Goal: Check status: Check status

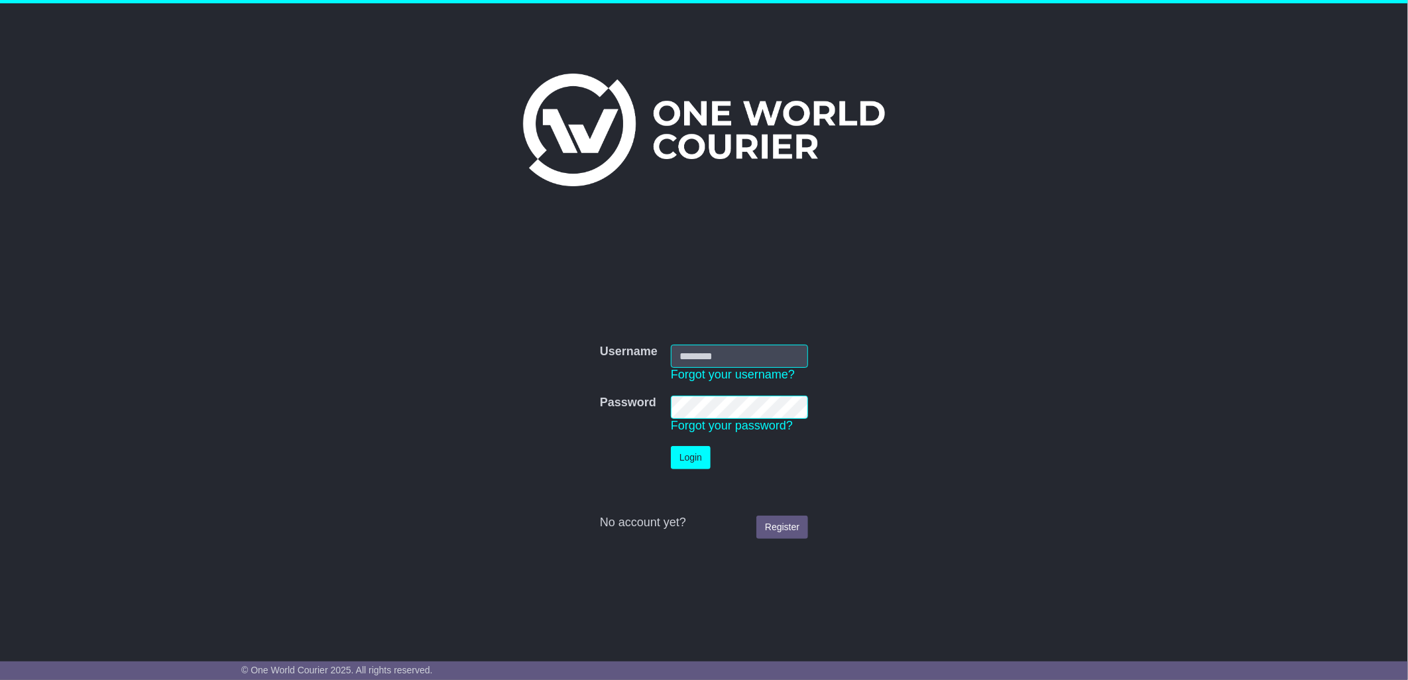
type input "****"
click at [701, 458] on button "Login" at bounding box center [691, 457] width 40 height 23
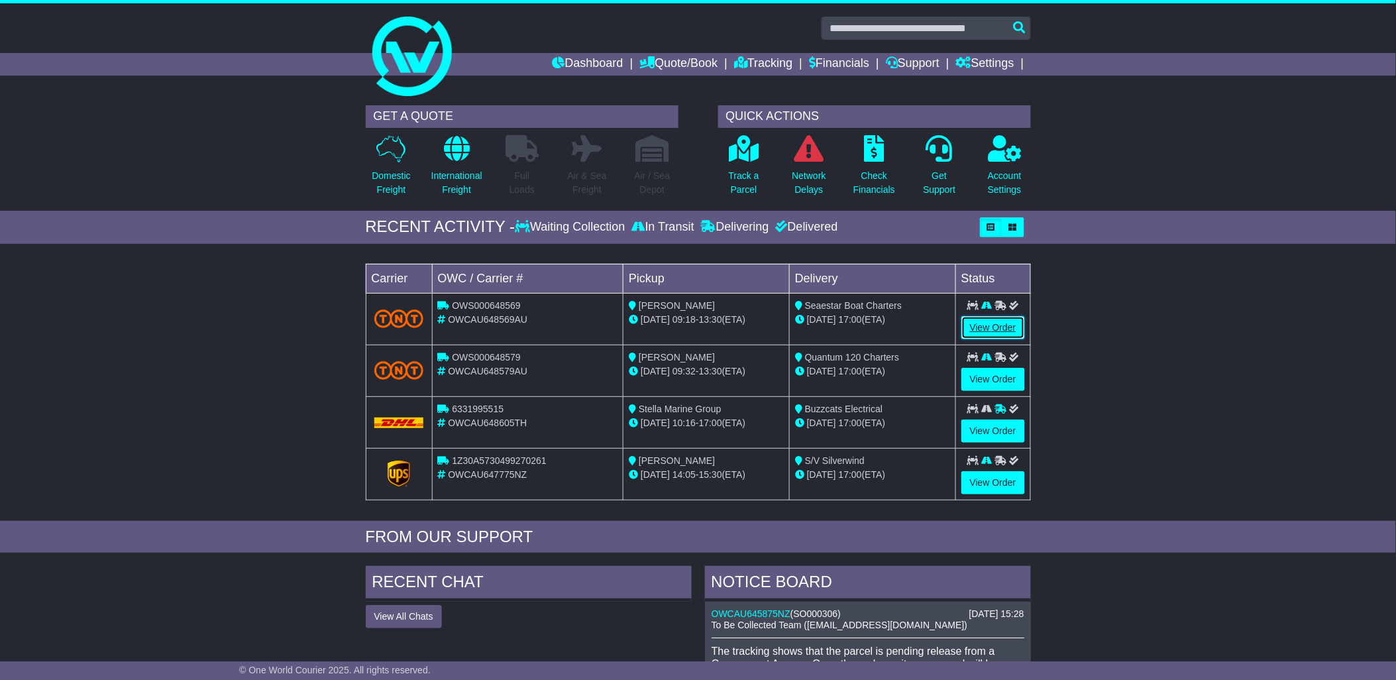
click at [989, 327] on link "View Order" at bounding box center [994, 327] width 64 height 23
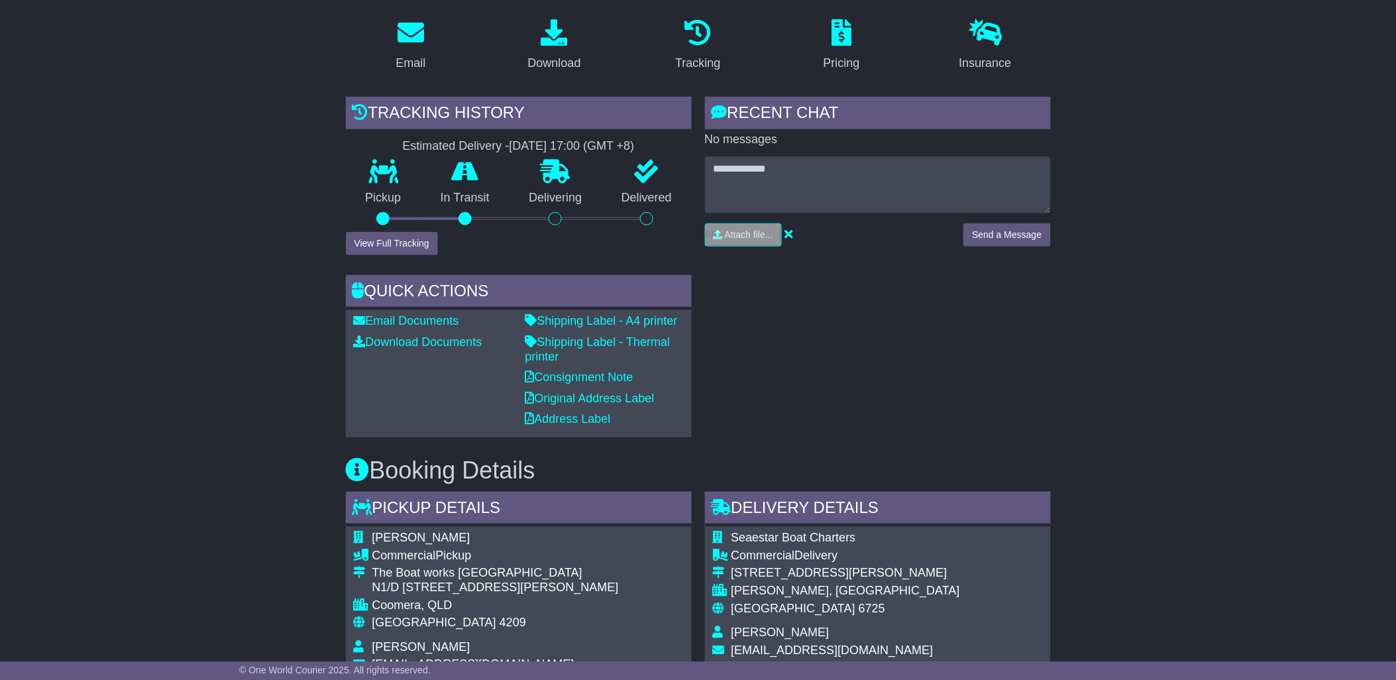
scroll to position [229, 0]
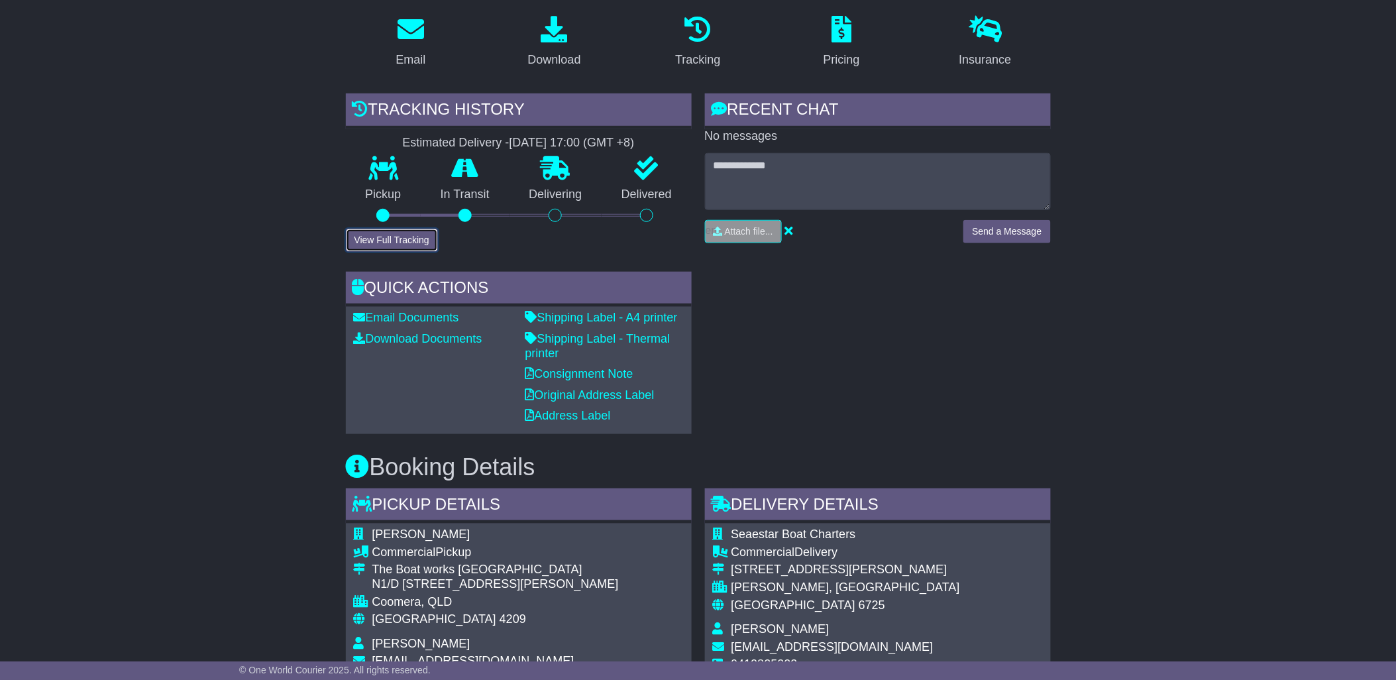
click at [369, 232] on button "View Full Tracking" at bounding box center [392, 240] width 92 height 23
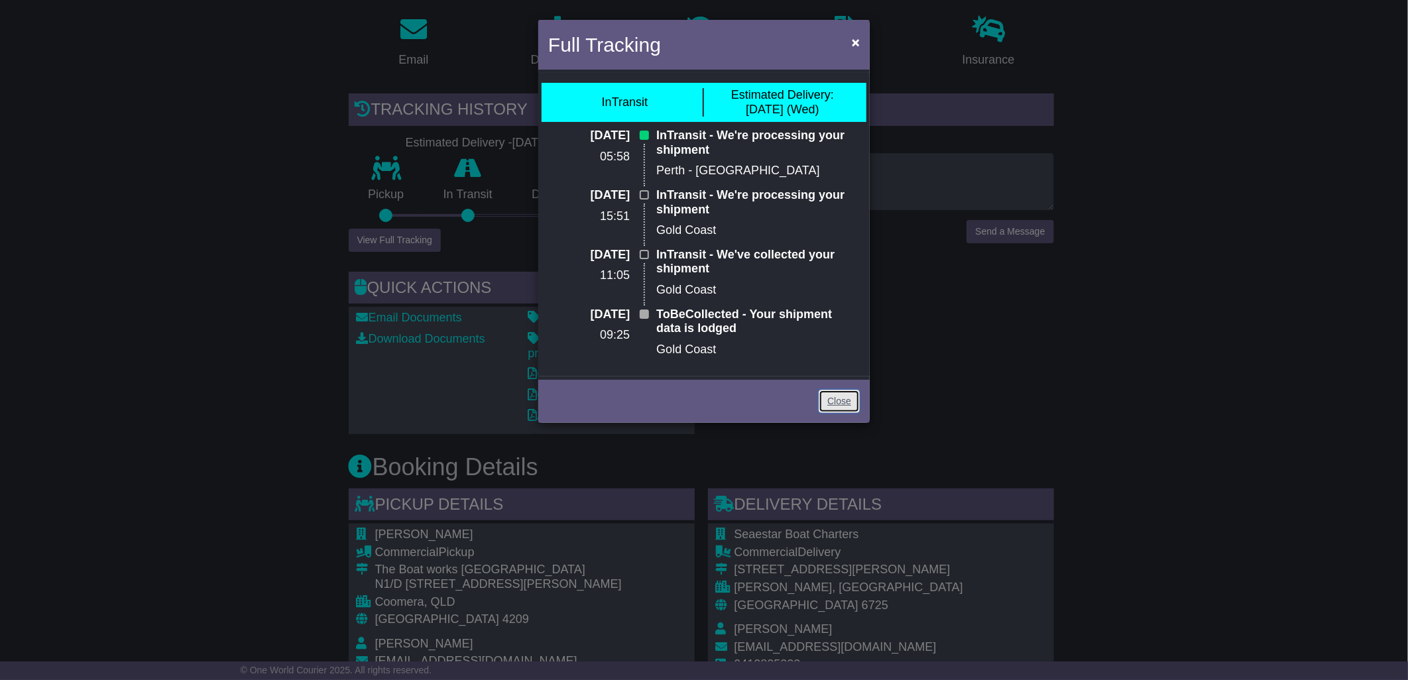
click at [833, 399] on link "Close" at bounding box center [838, 401] width 41 height 23
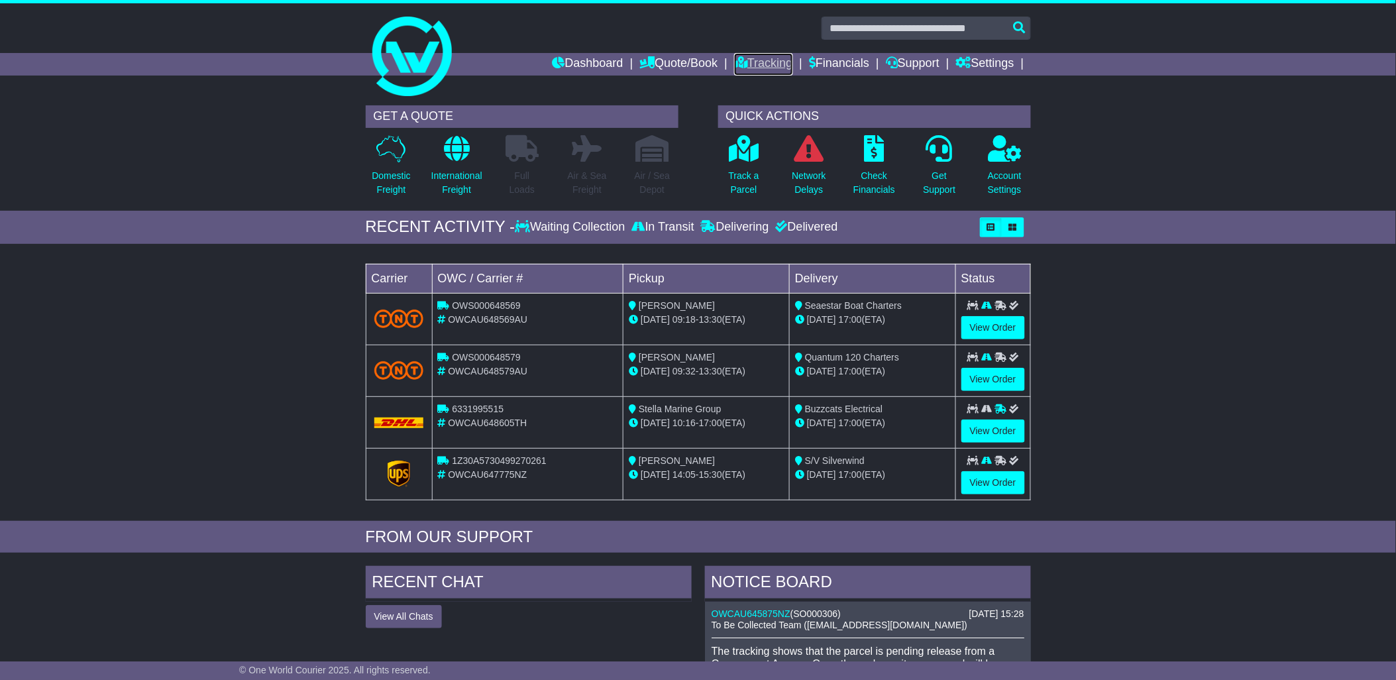
click at [759, 61] on link "Tracking" at bounding box center [763, 64] width 58 height 23
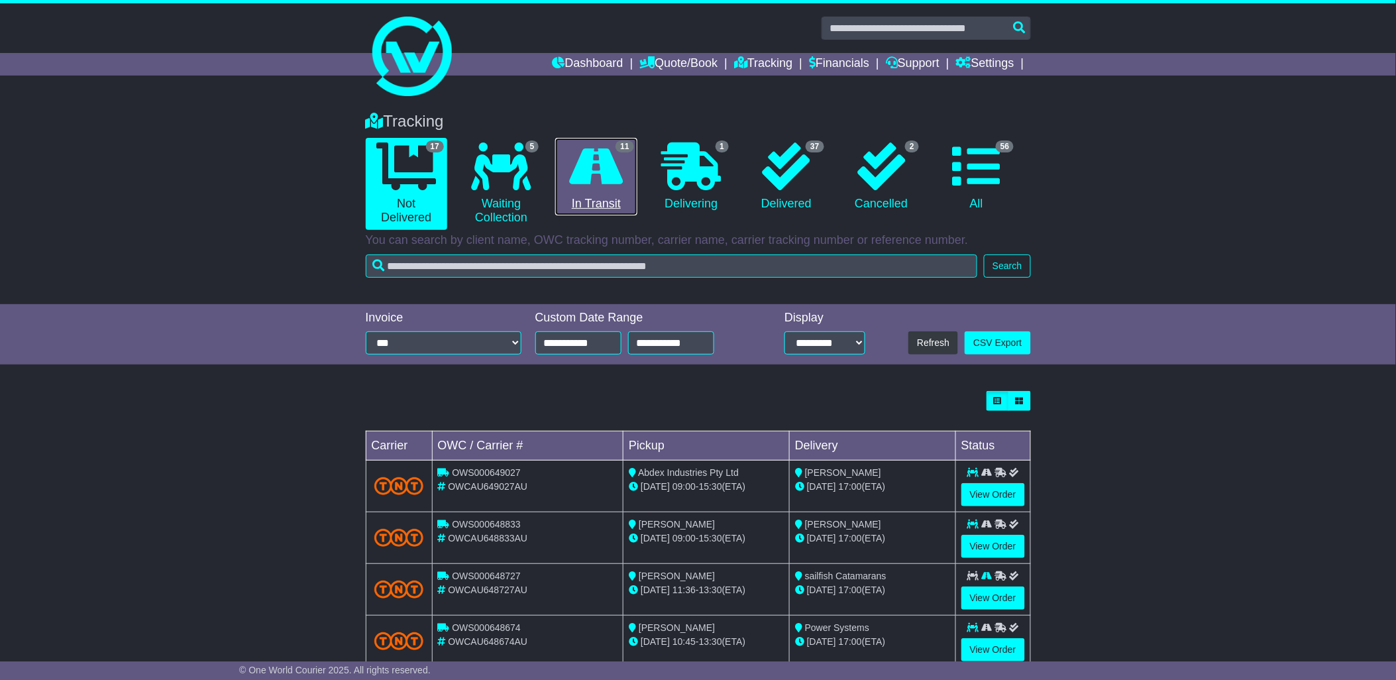
click at [582, 163] on icon at bounding box center [597, 166] width 54 height 48
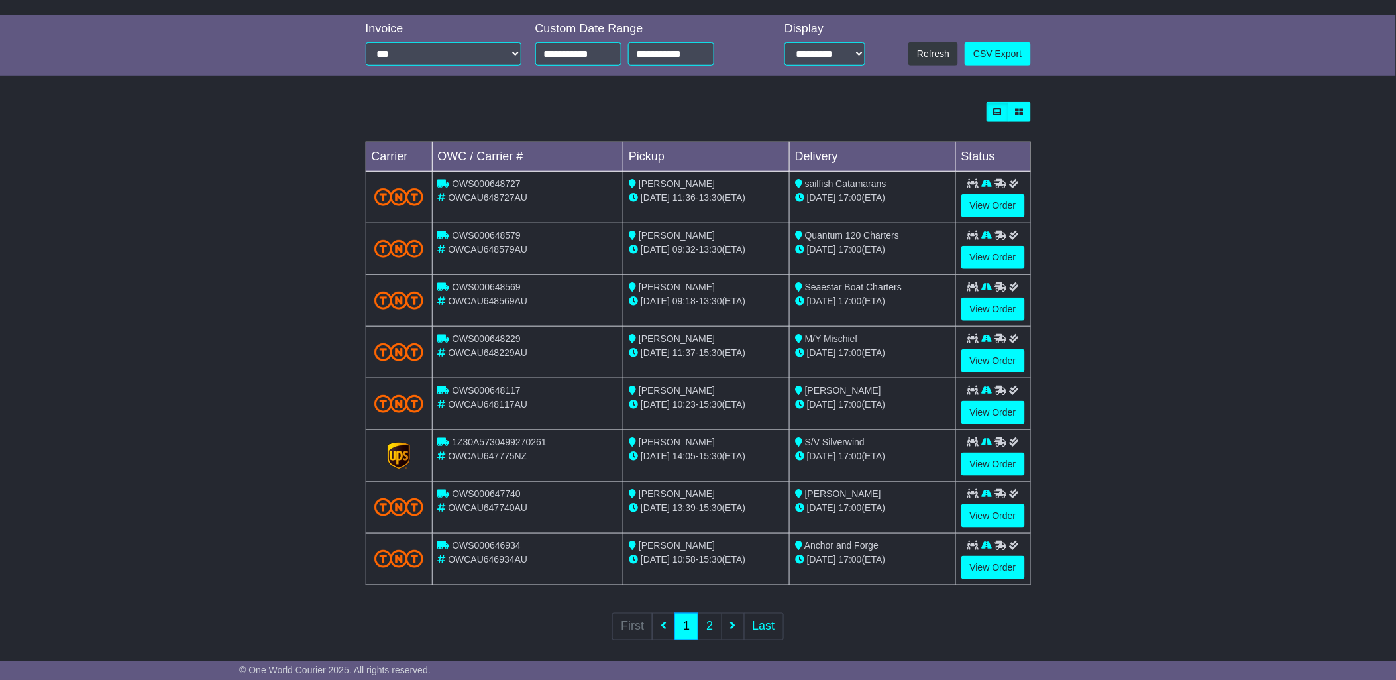
scroll to position [300, 0]
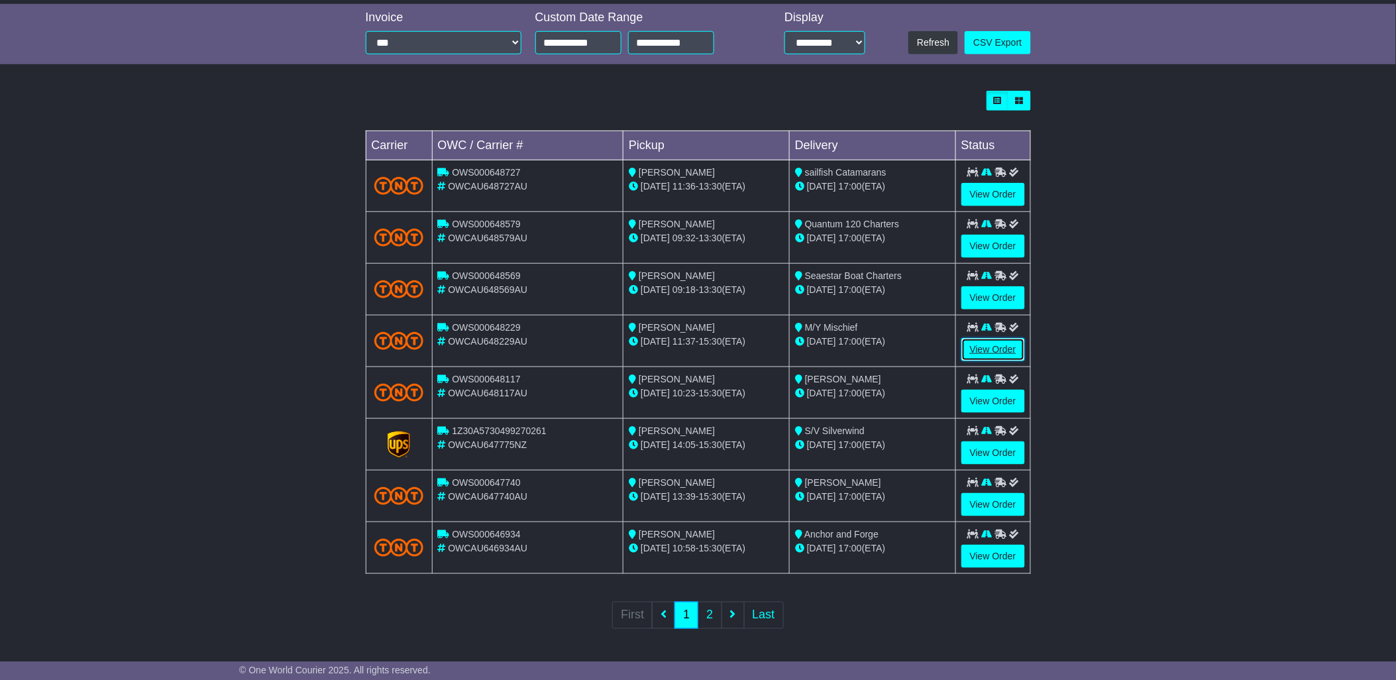
click at [999, 351] on link "View Order" at bounding box center [994, 349] width 64 height 23
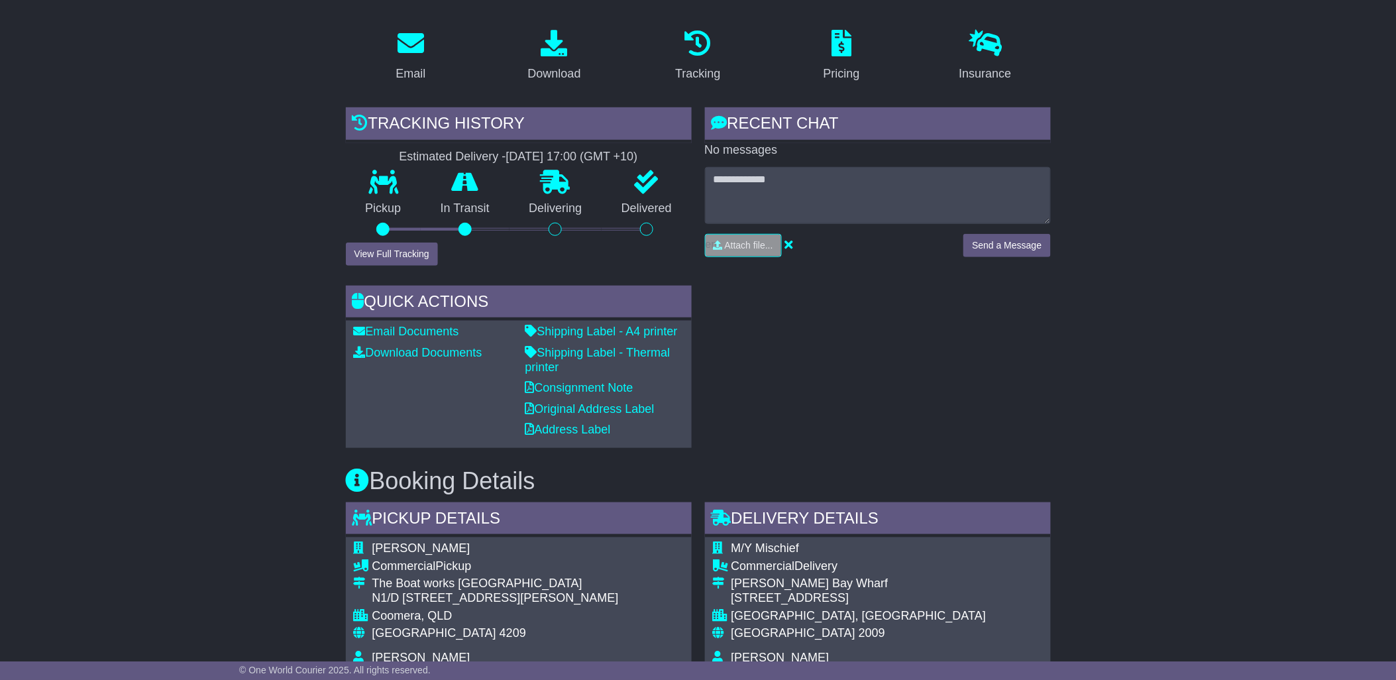
scroll to position [229, 0]
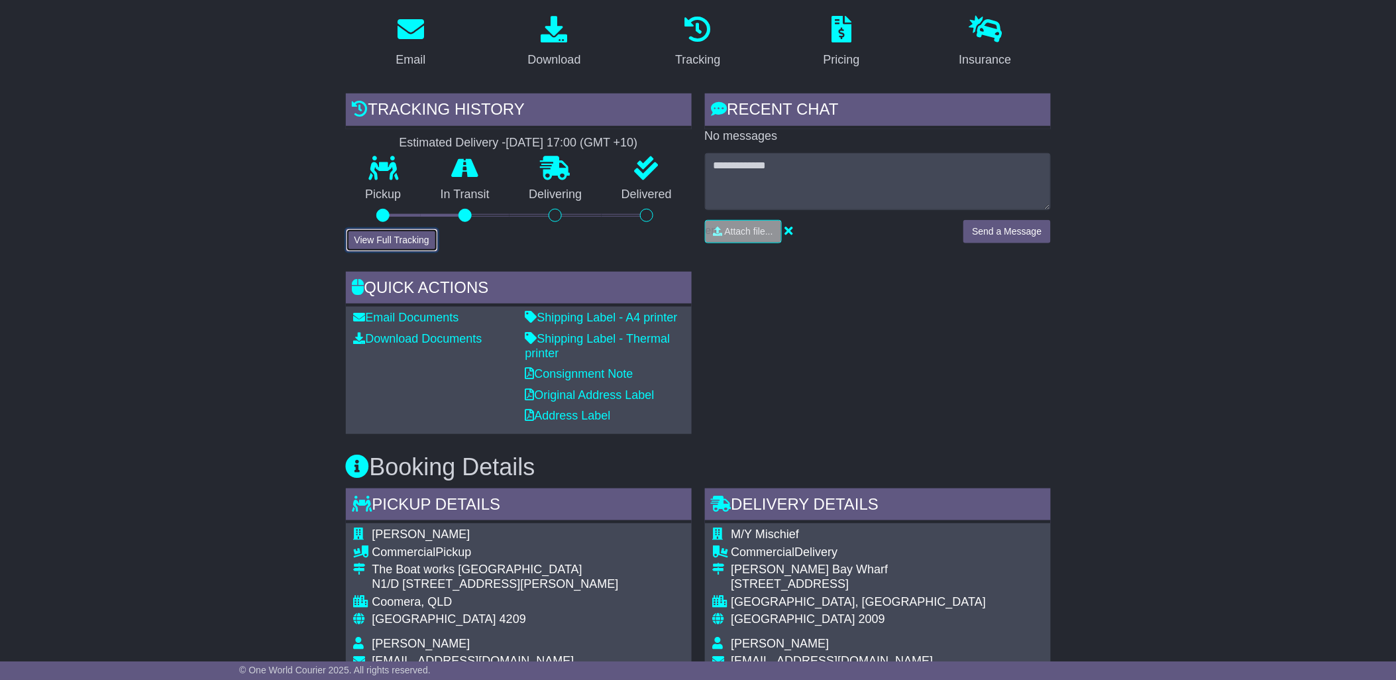
click at [401, 235] on button "View Full Tracking" at bounding box center [392, 240] width 92 height 23
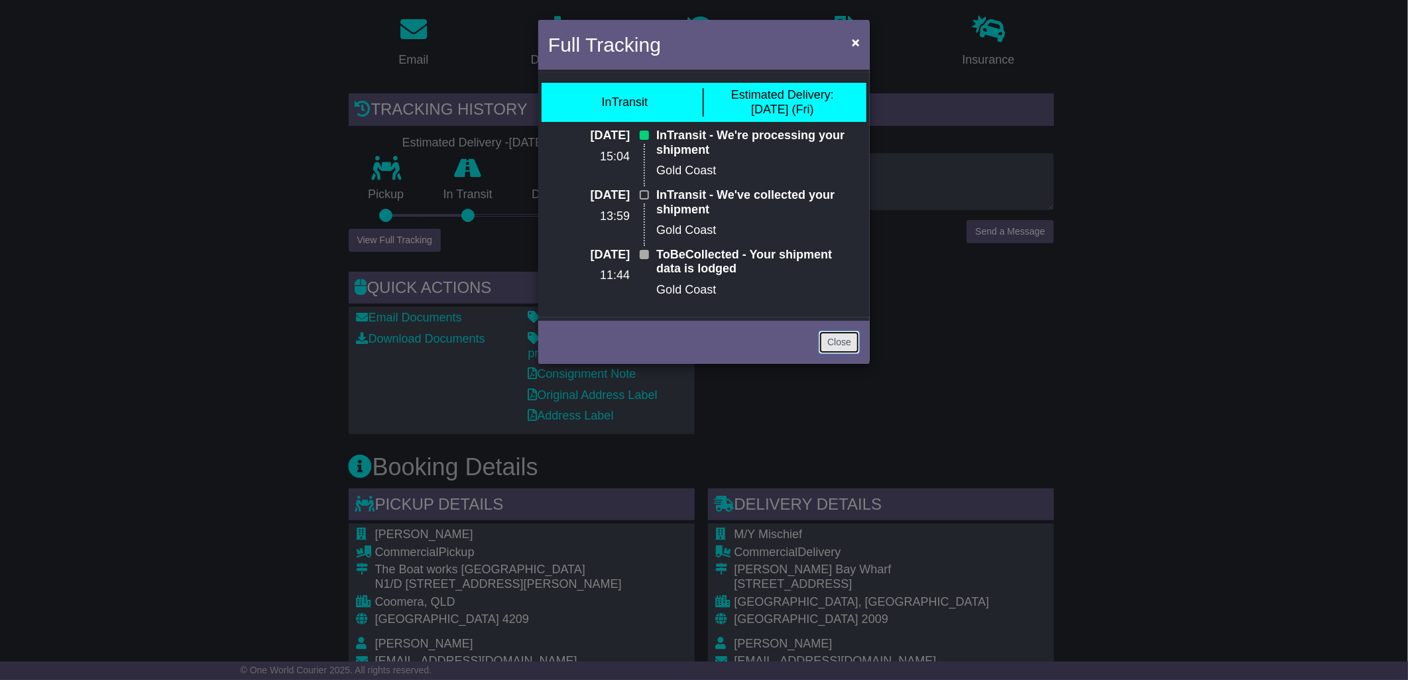
click at [838, 338] on link "Close" at bounding box center [838, 342] width 41 height 23
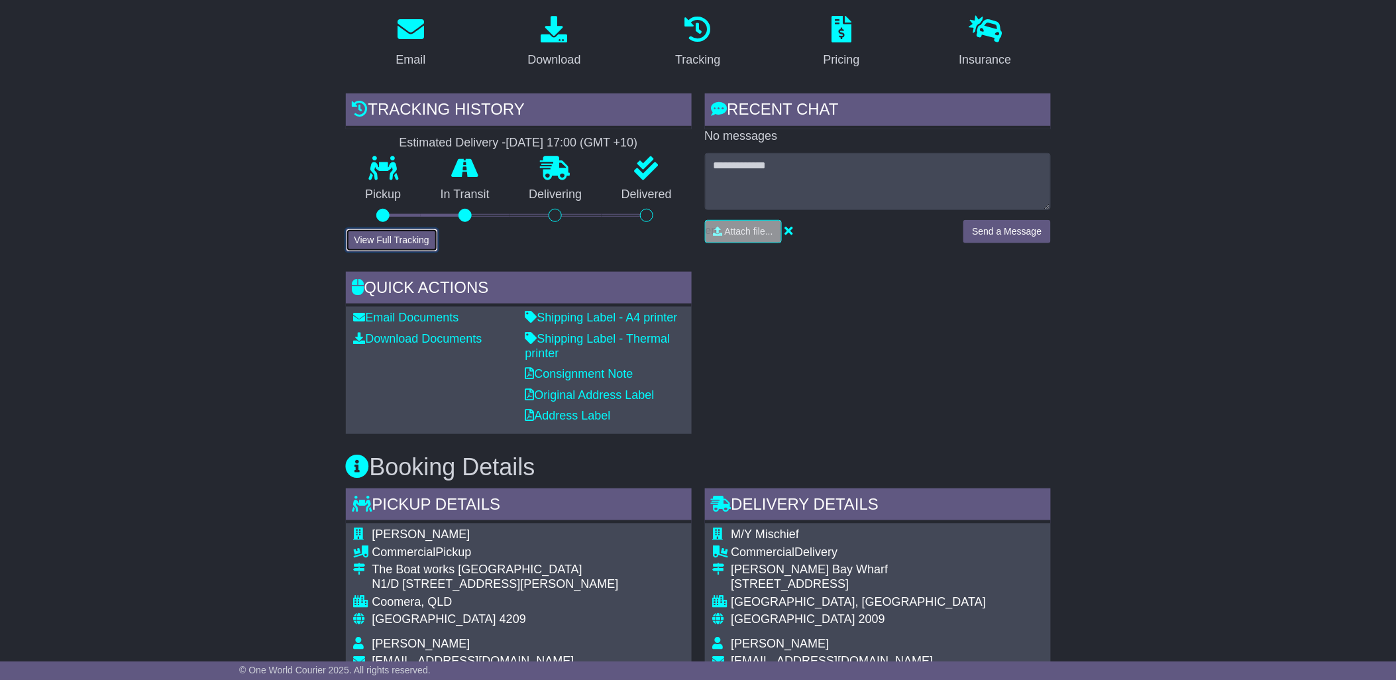
click at [387, 234] on button "View Full Tracking" at bounding box center [392, 240] width 92 height 23
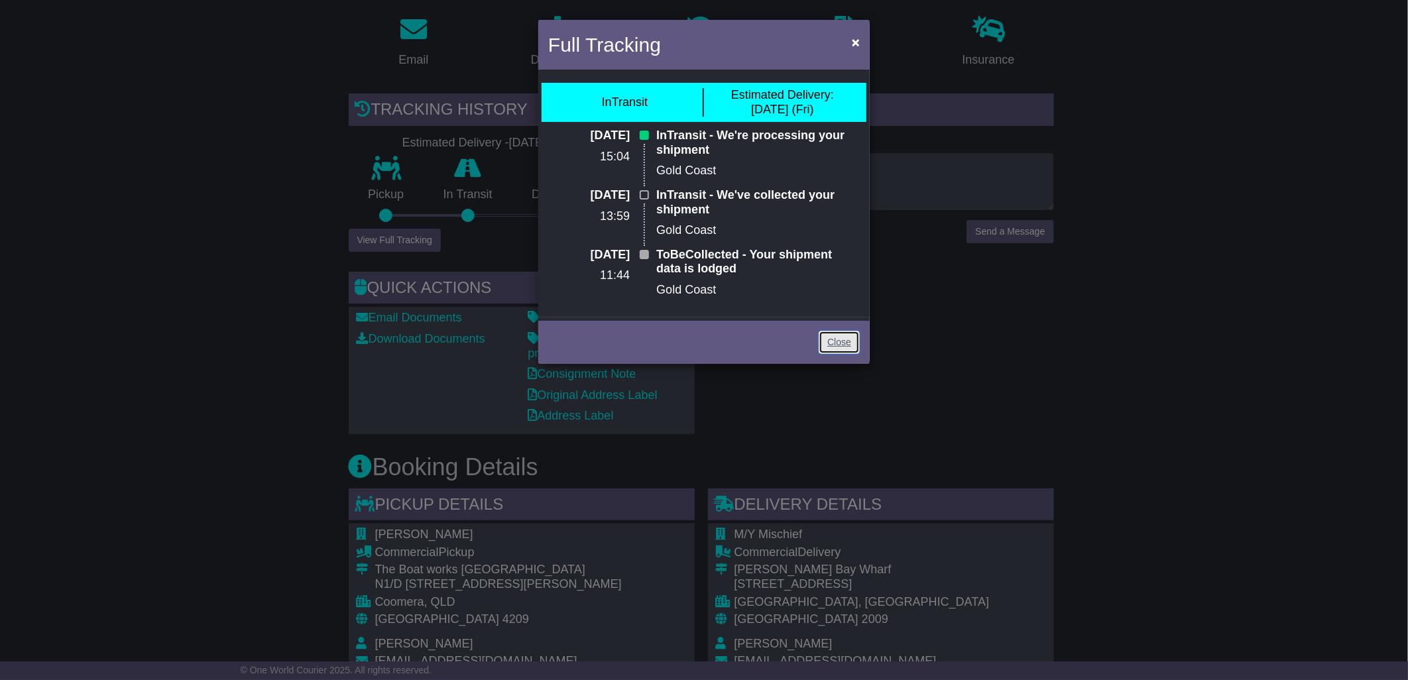
click at [837, 343] on link "Close" at bounding box center [838, 342] width 41 height 23
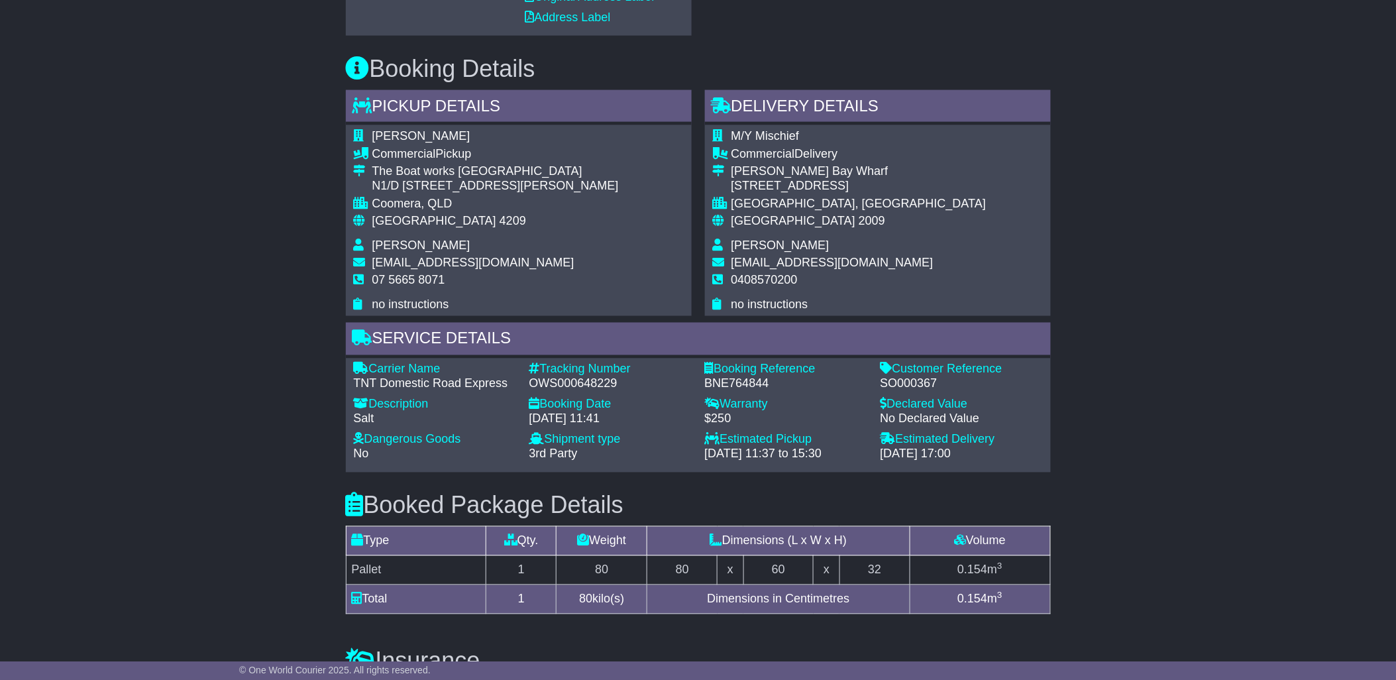
scroll to position [630, 0]
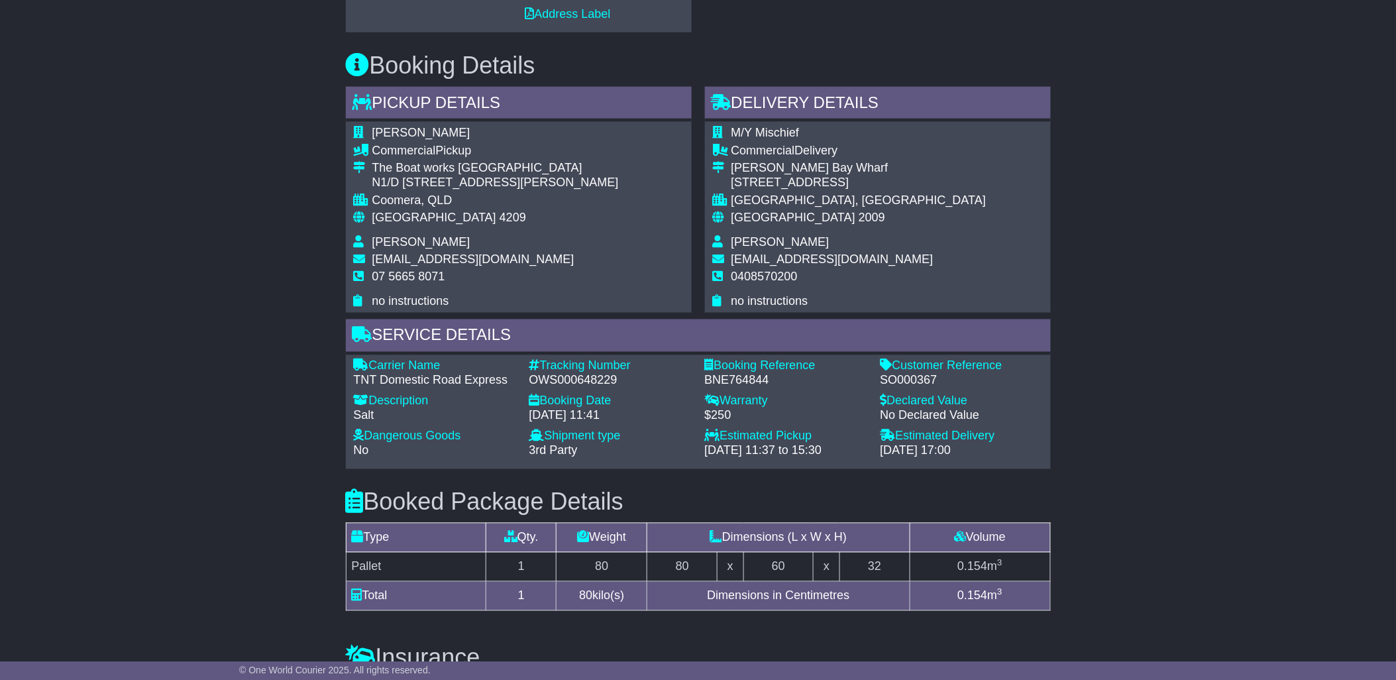
click at [618, 374] on div "OWS000648229" at bounding box center [611, 381] width 162 height 15
drag, startPoint x: 614, startPoint y: 375, endPoint x: 527, endPoint y: 375, distance: 87.5
click at [527, 375] on div "Tracking Number - OWS000648229" at bounding box center [611, 373] width 176 height 28
copy div "OWS000648229"
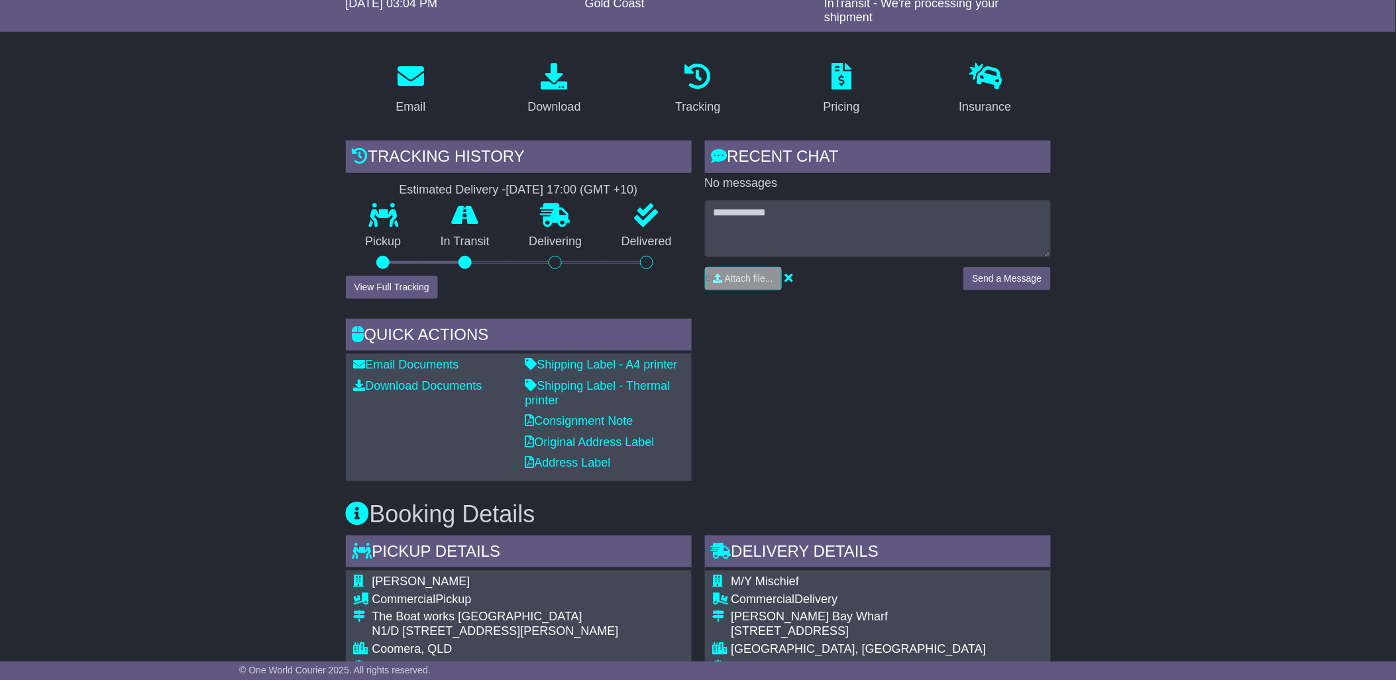
scroll to position [171, 0]
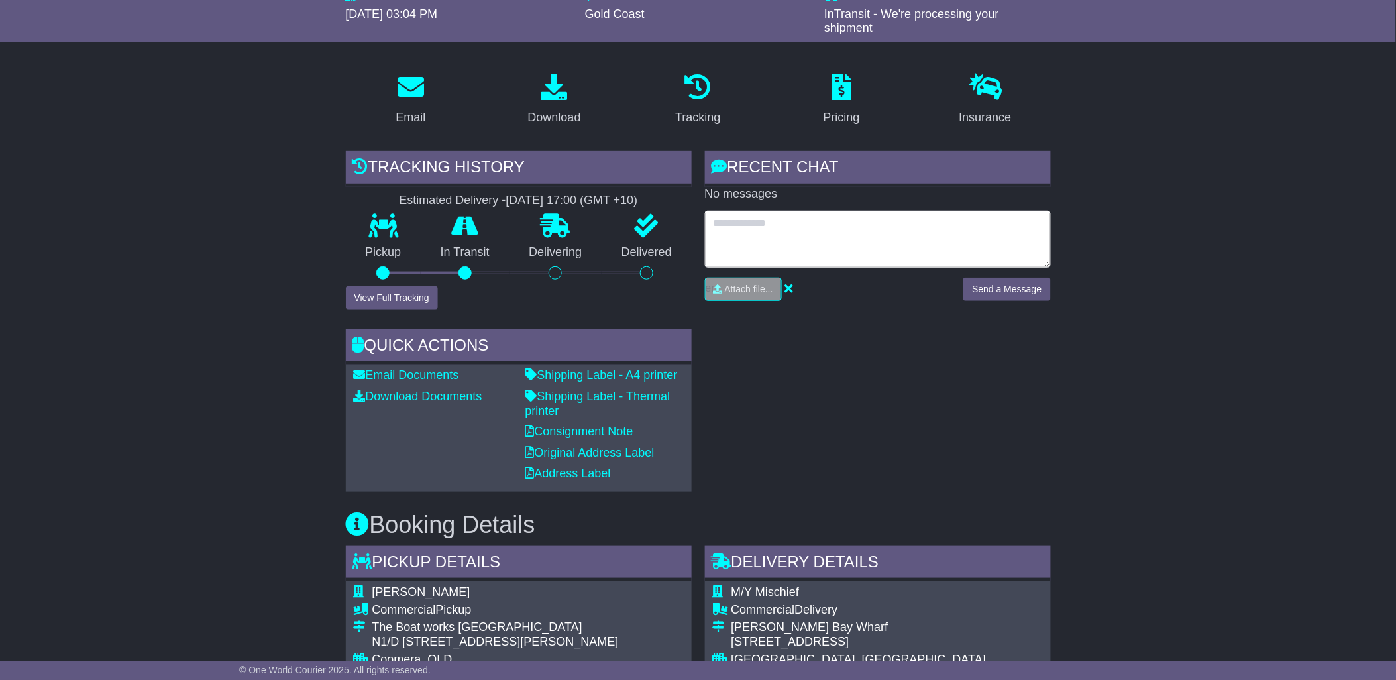
click at [787, 233] on textarea at bounding box center [878, 239] width 346 height 57
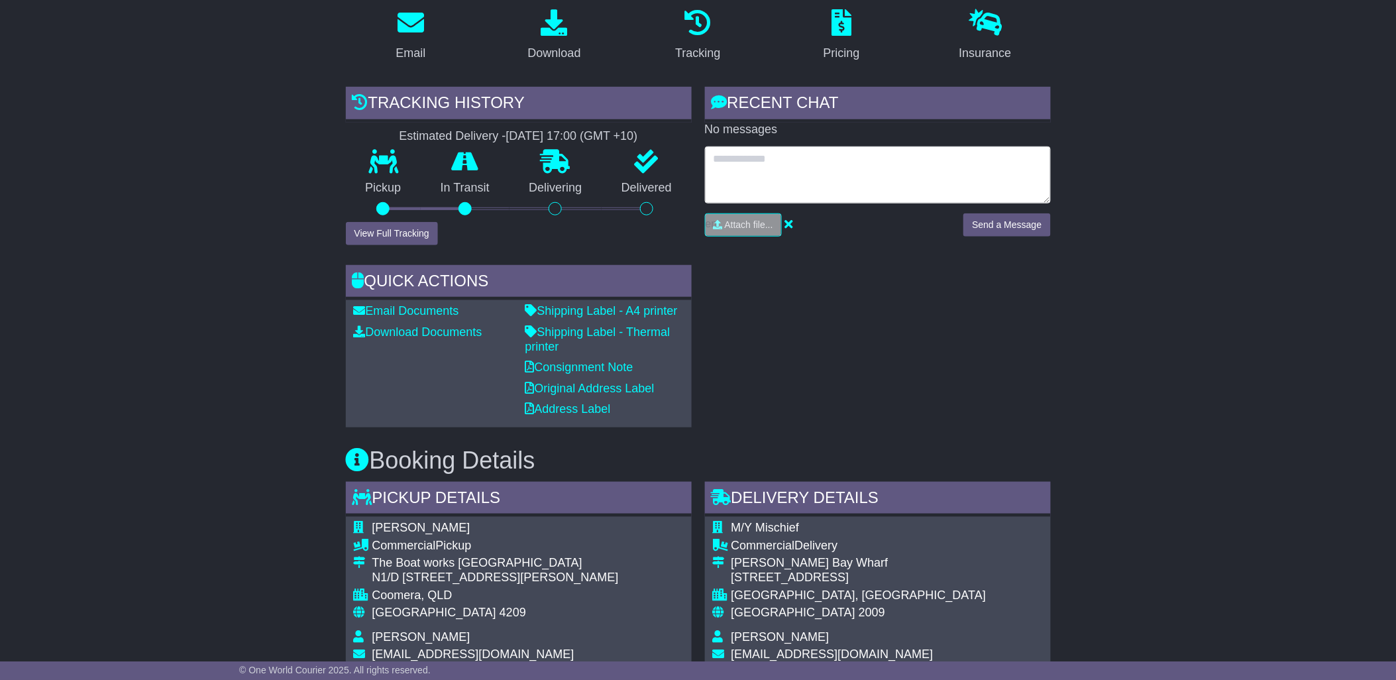
scroll to position [229, 0]
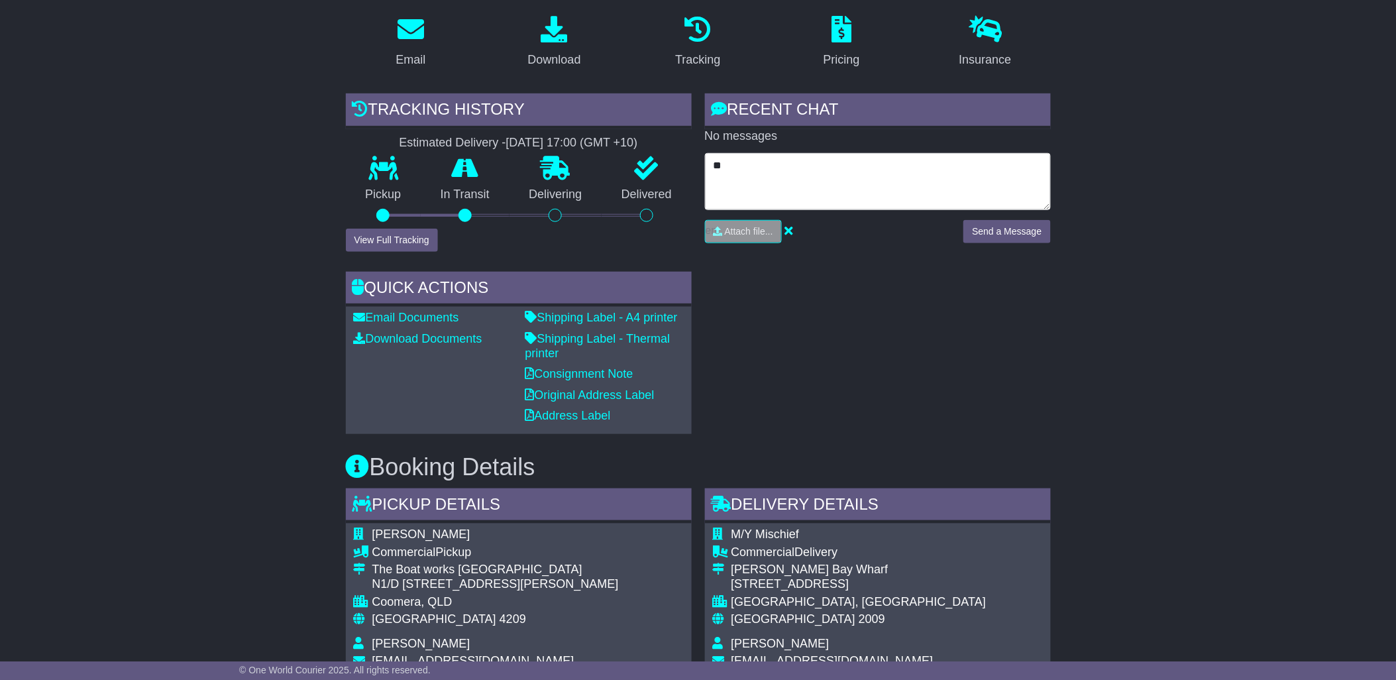
type textarea "*"
click at [853, 172] on textarea "**********" at bounding box center [878, 181] width 346 height 57
type textarea "**********"
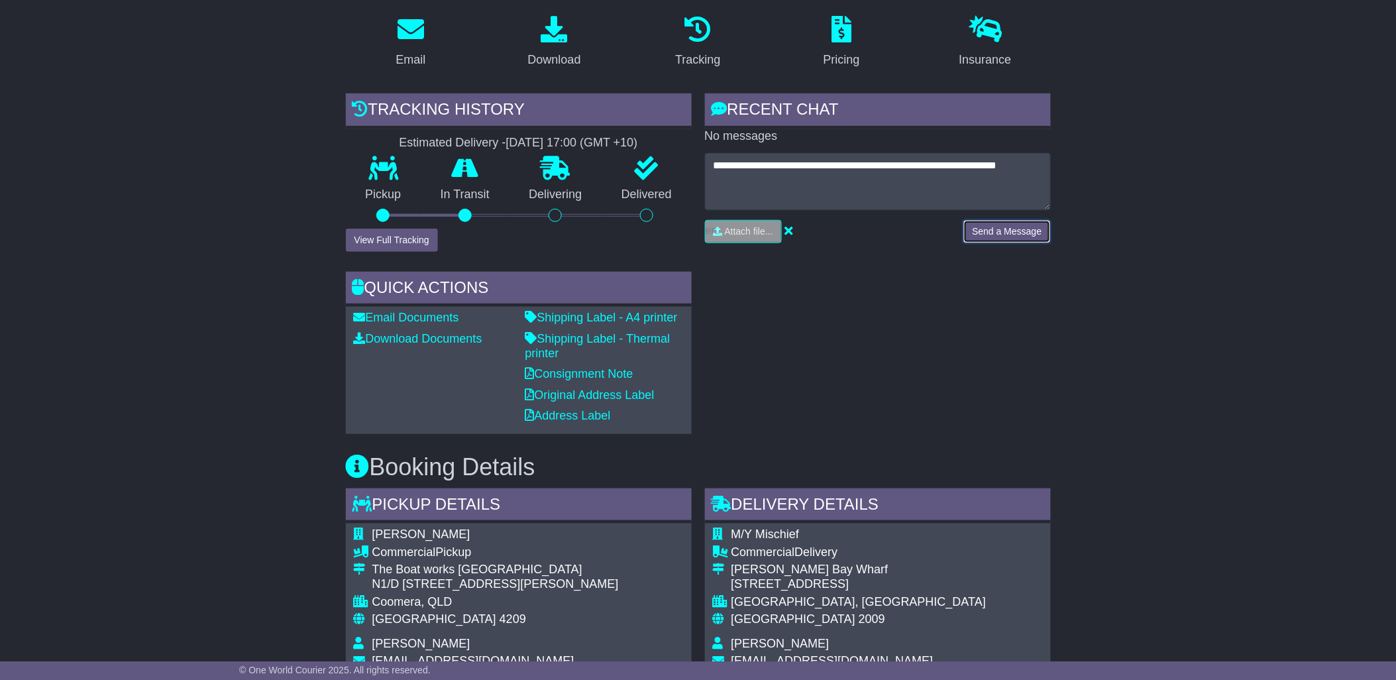
click at [981, 222] on button "Send a Message" at bounding box center [1007, 231] width 87 height 23
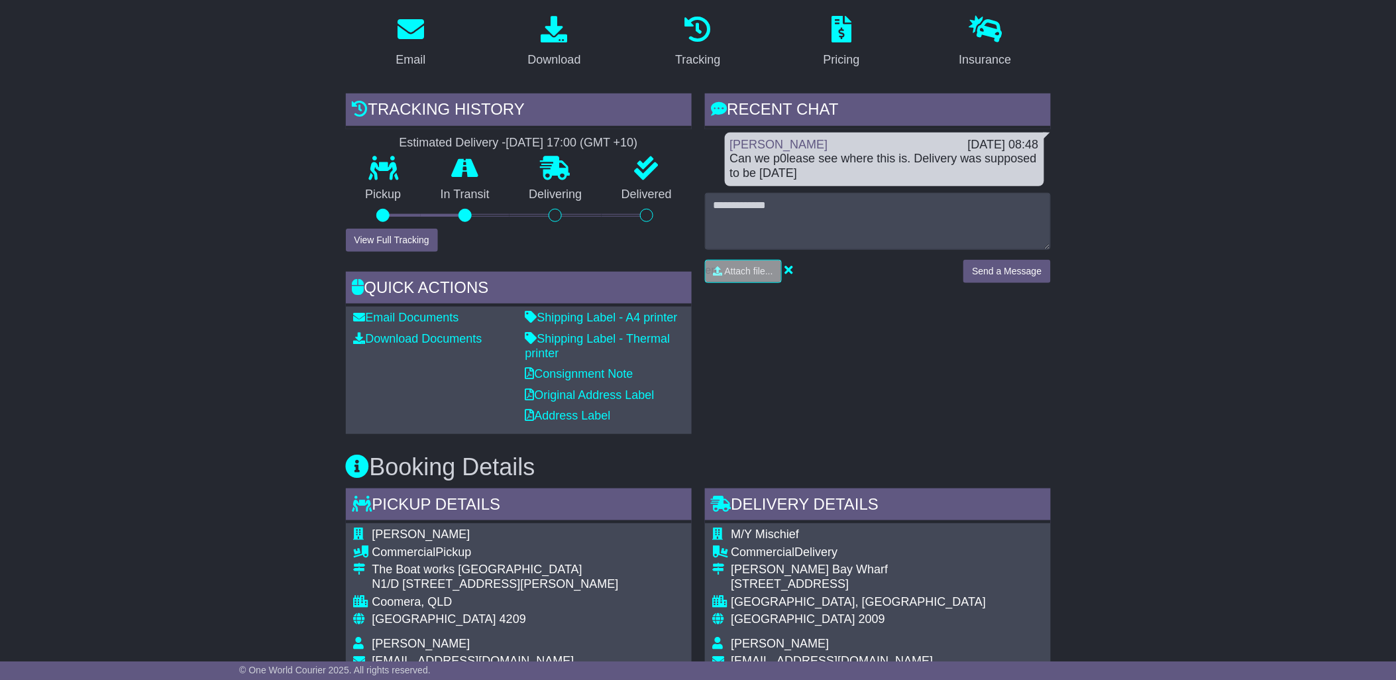
drag, startPoint x: 797, startPoint y: 152, endPoint x: 1188, endPoint y: 217, distance: 396.3
click at [1190, 217] on div "Email Download Tracking Pricing Insurance" at bounding box center [698, 661] width 1396 height 1312
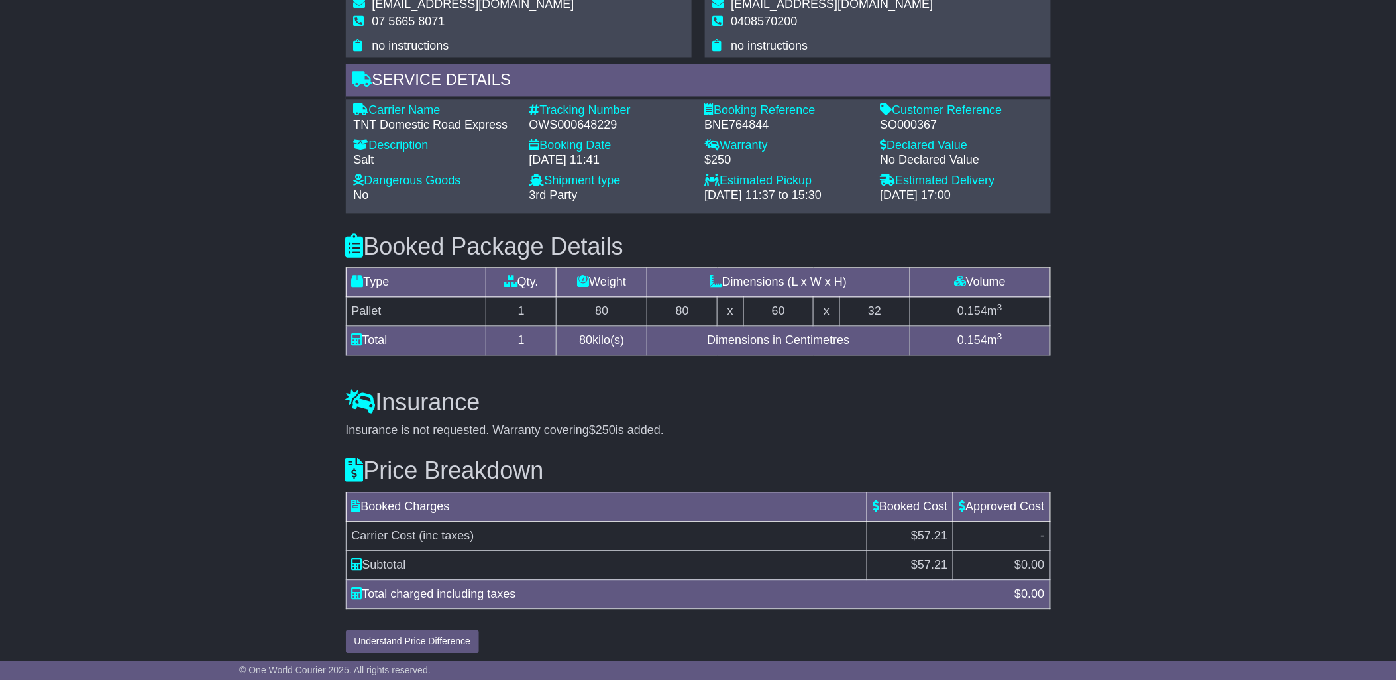
scroll to position [0, 0]
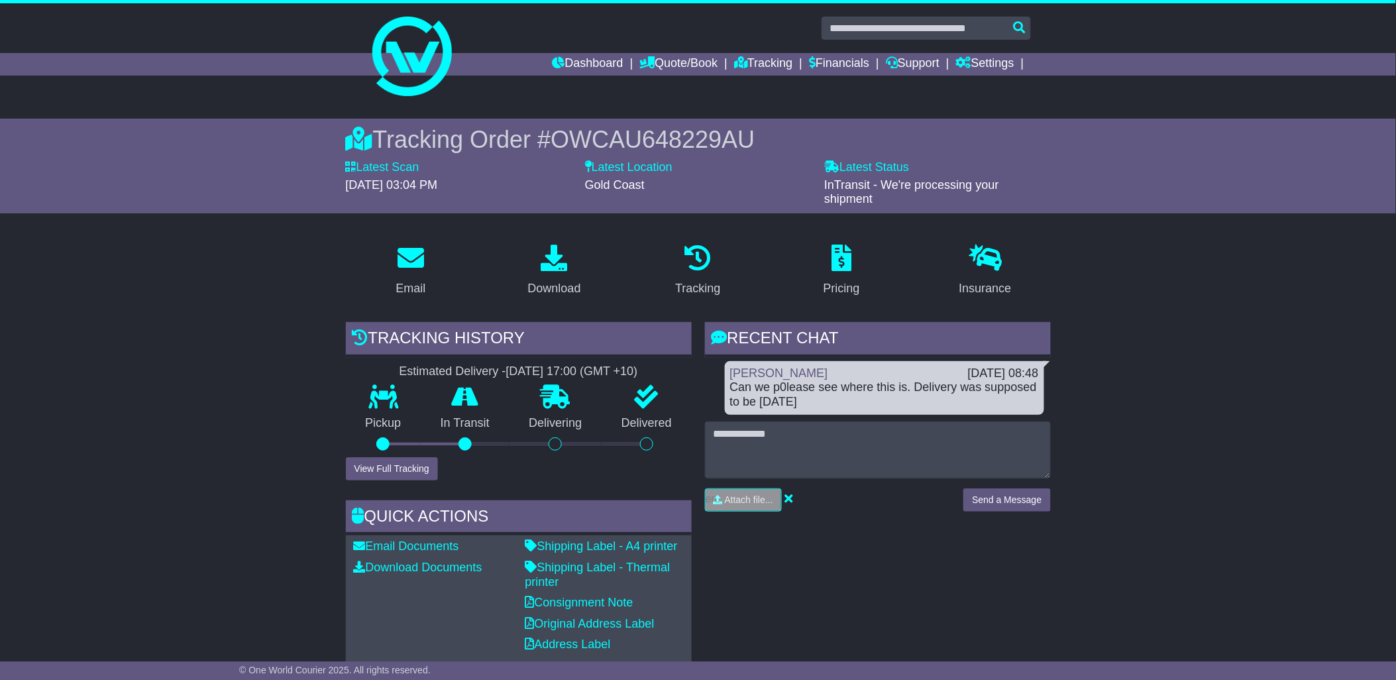
drag, startPoint x: 1291, startPoint y: 372, endPoint x: 1269, endPoint y: 341, distance: 37.5
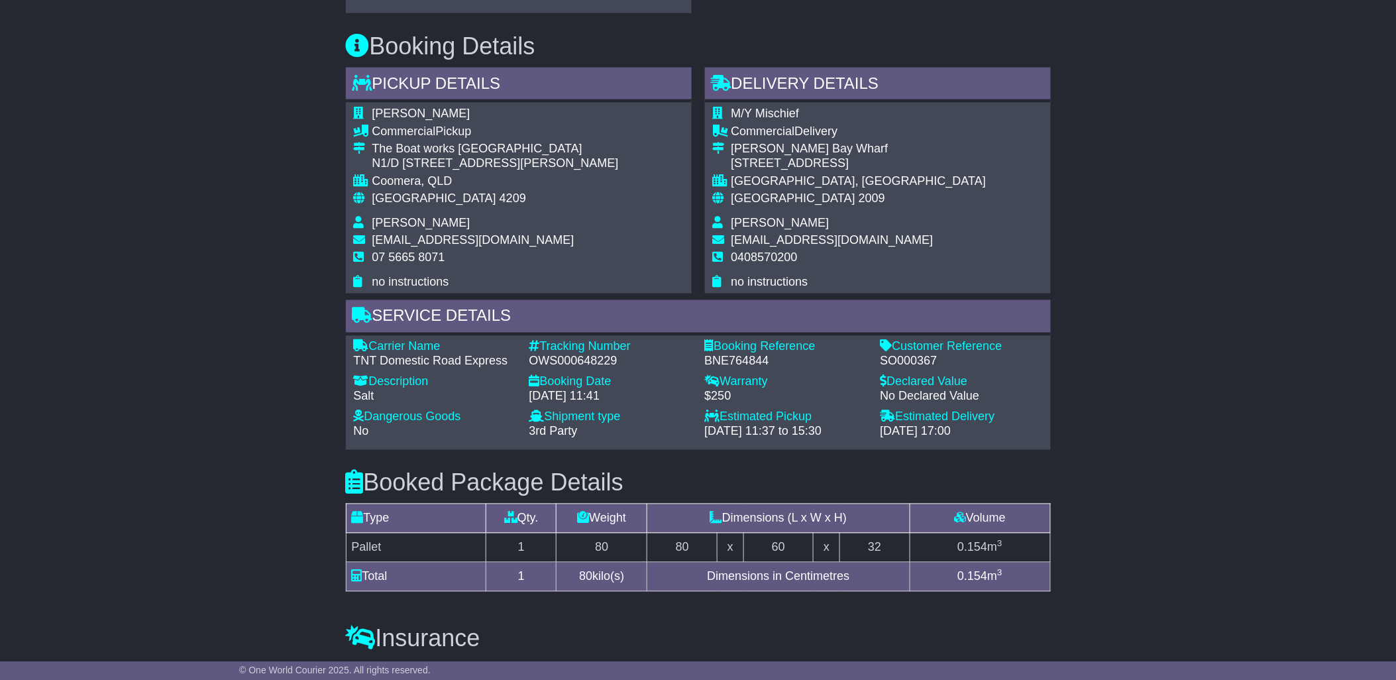
scroll to position [658, 0]
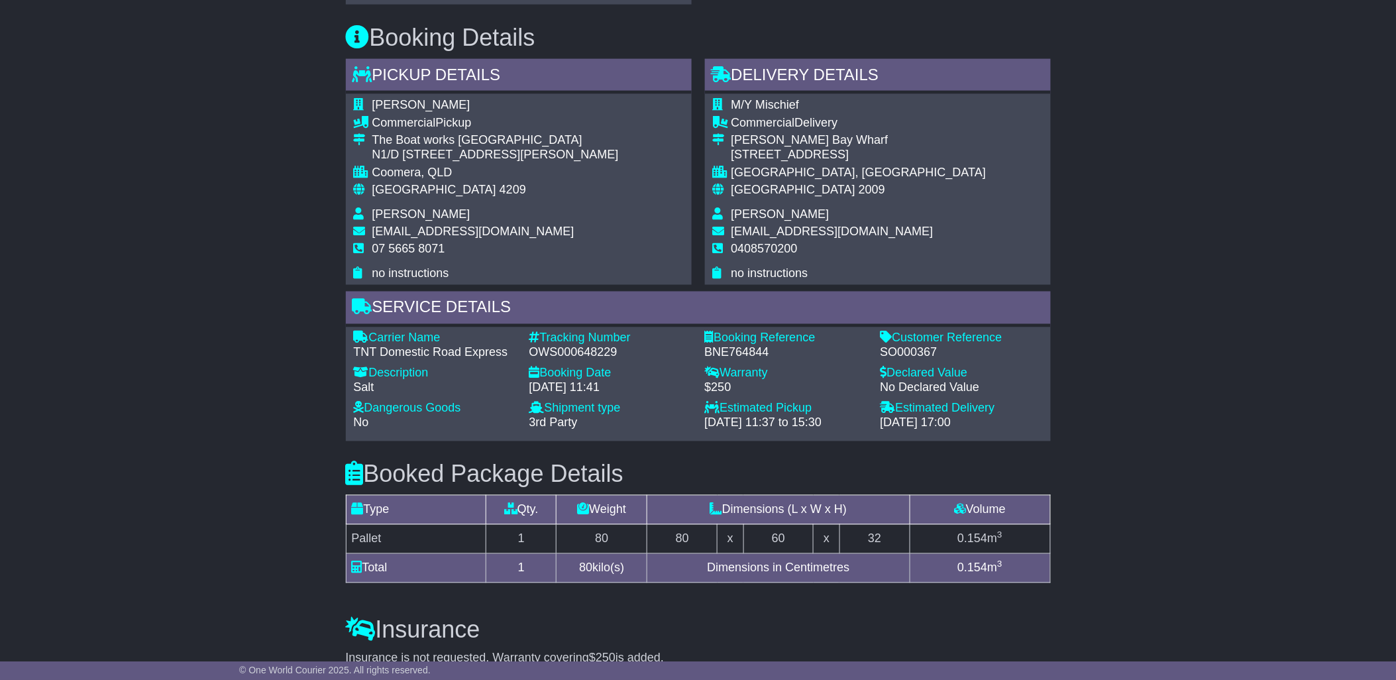
drag, startPoint x: 1396, startPoint y: 396, endPoint x: 1409, endPoint y: 331, distance: 65.6
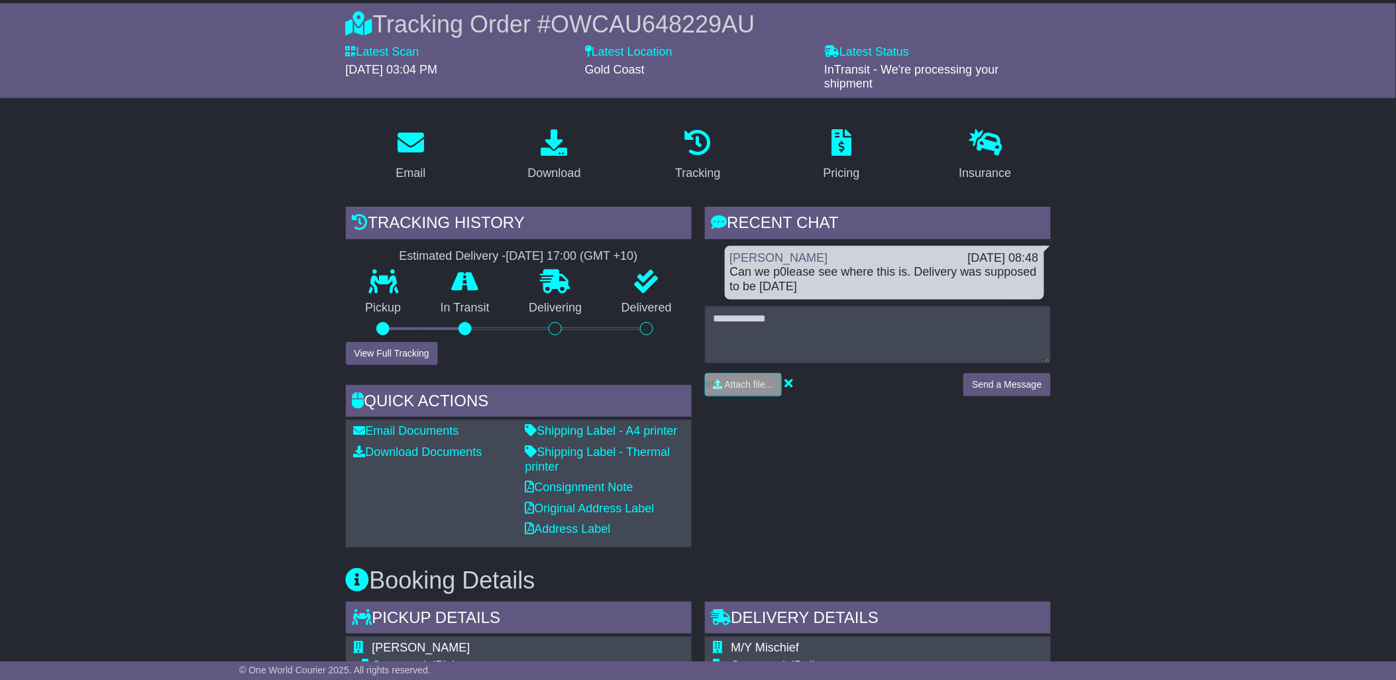
scroll to position [123, 0]
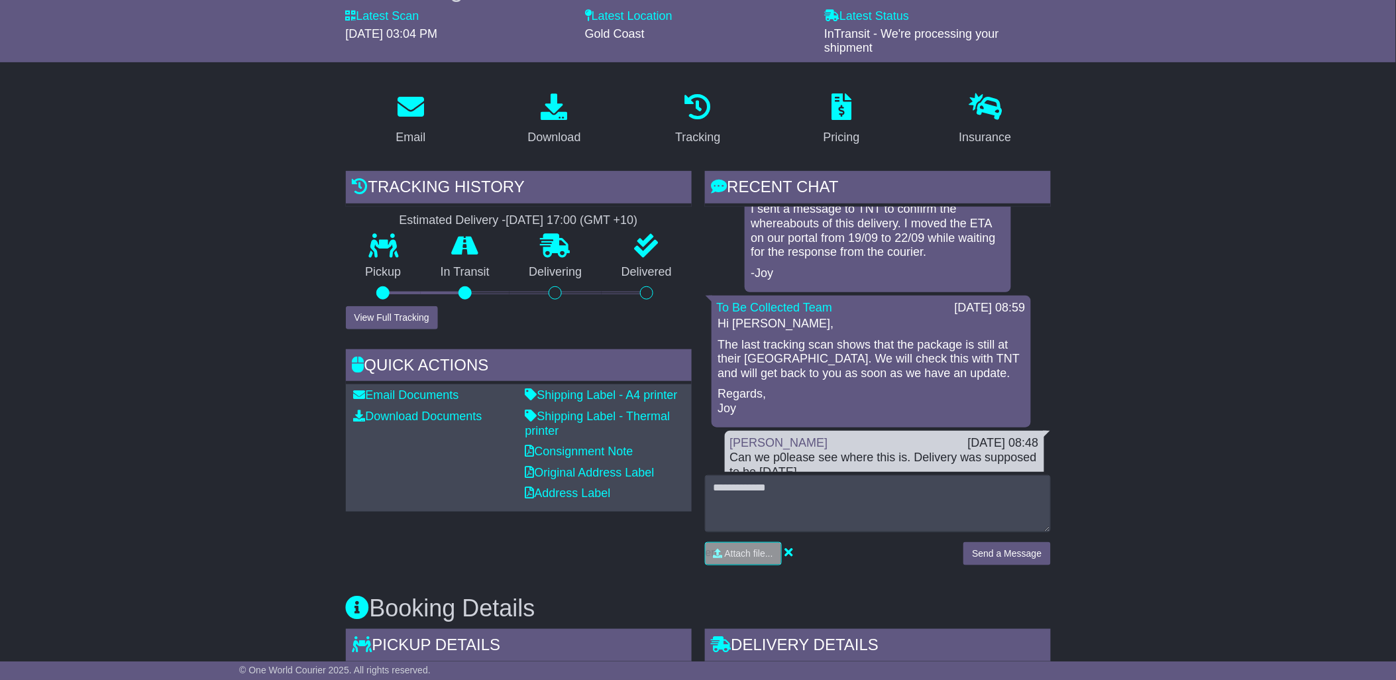
scroll to position [28, 0]
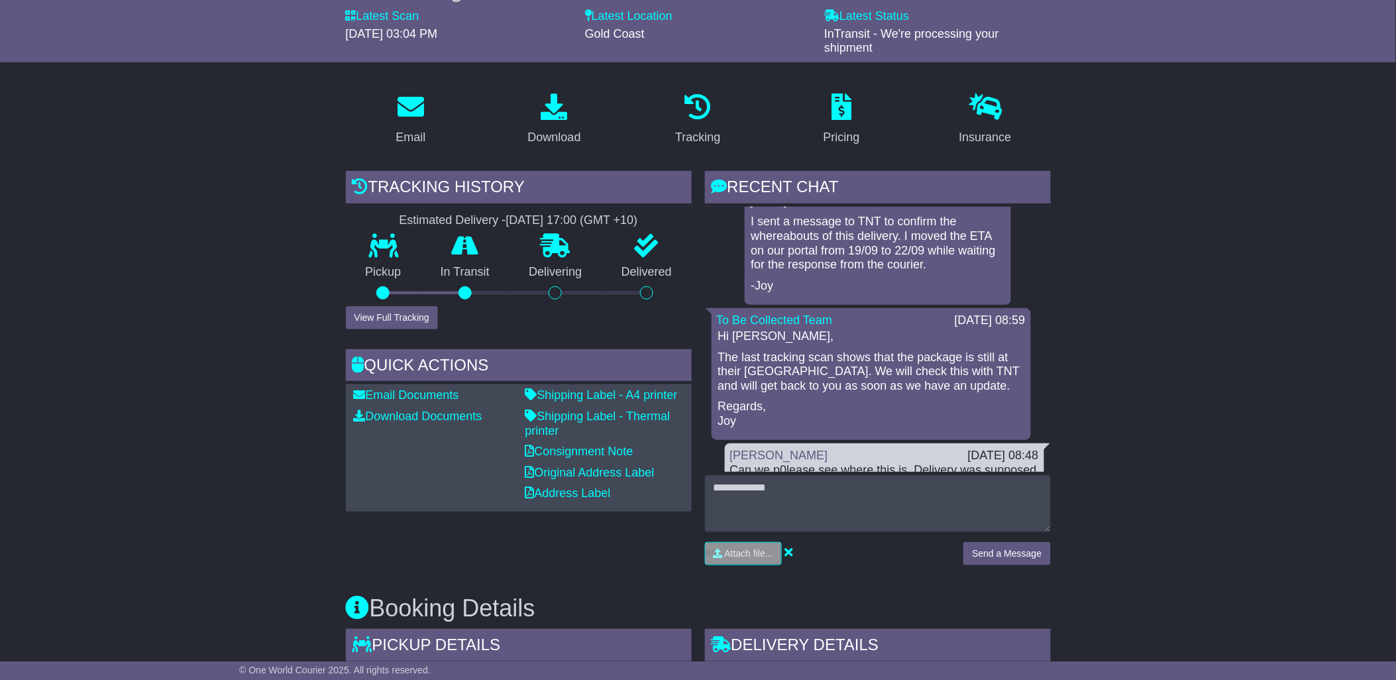
click at [858, 246] on p "I sent a message to TNT to confirm the whereabouts of this delivery. I moved th…" at bounding box center [878, 243] width 253 height 57
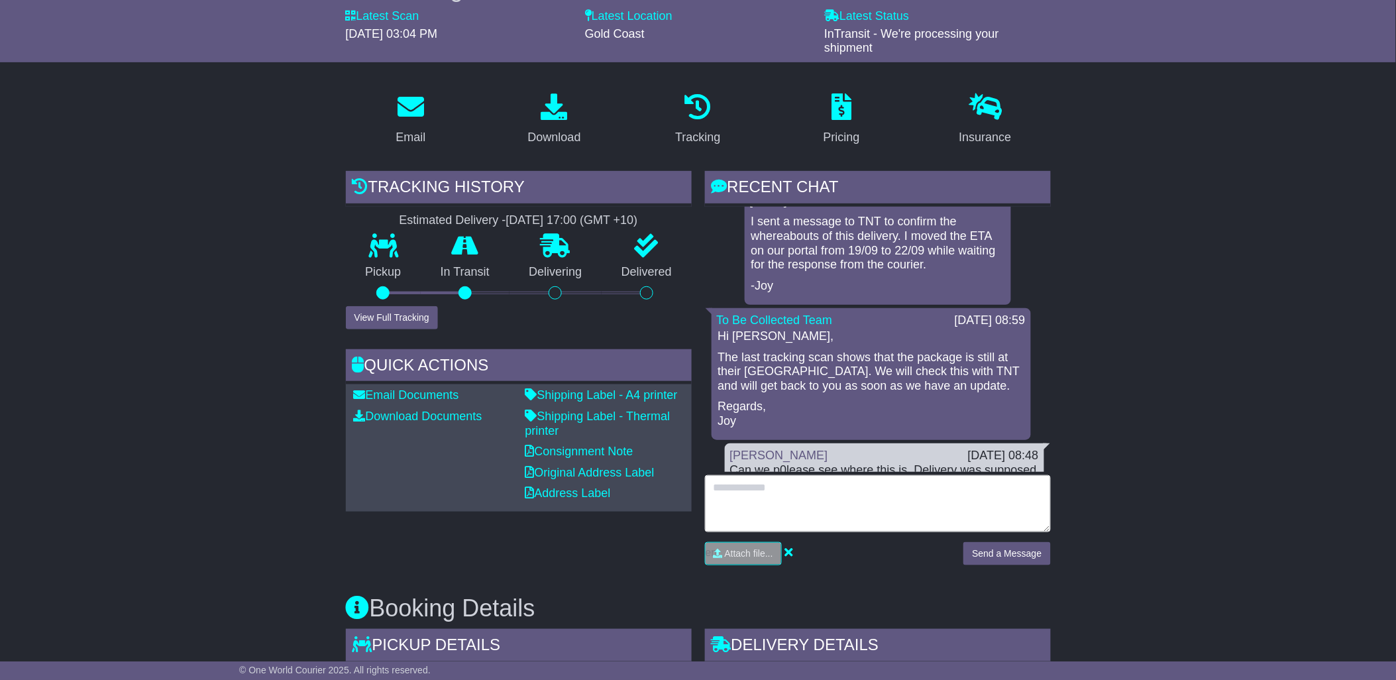
click at [859, 499] on textarea at bounding box center [878, 503] width 346 height 57
click at [944, 486] on textarea "**********" at bounding box center [878, 503] width 346 height 57
click at [938, 498] on textarea "**********" at bounding box center [878, 503] width 346 height 57
type textarea "**********"
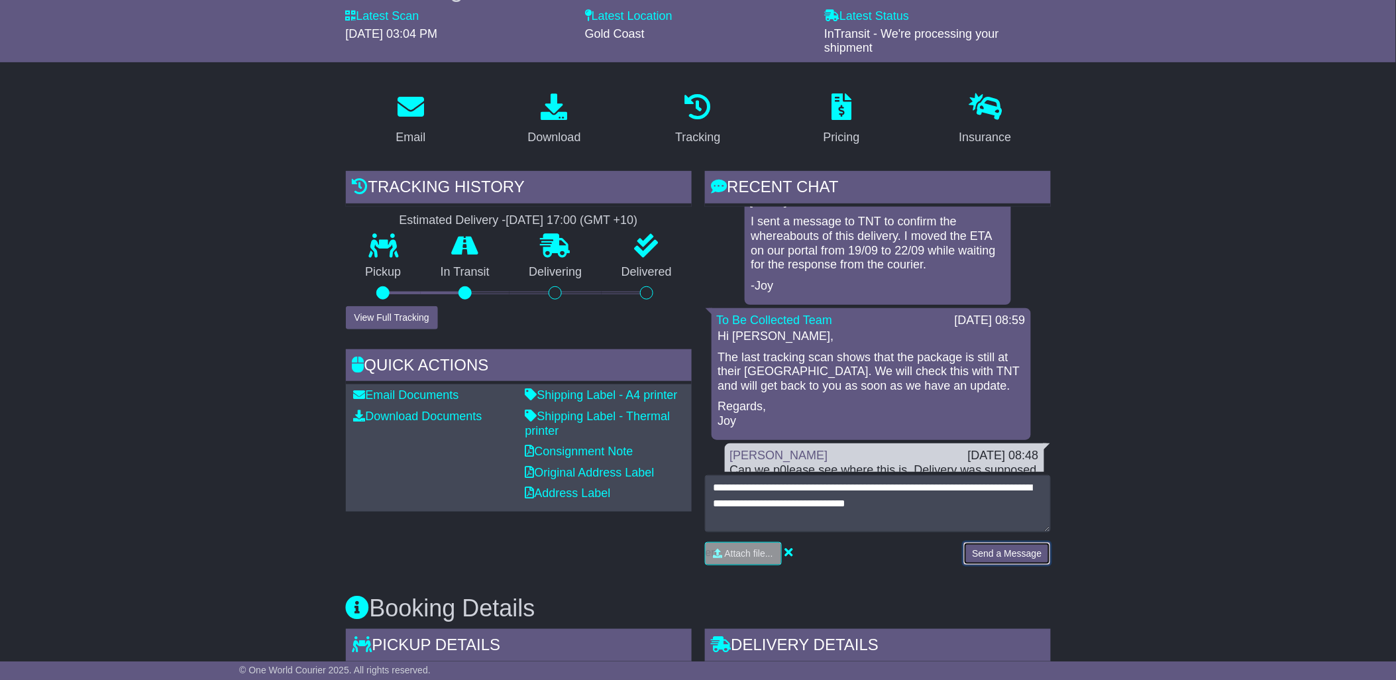
click at [985, 547] on button "Send a Message" at bounding box center [1007, 553] width 87 height 23
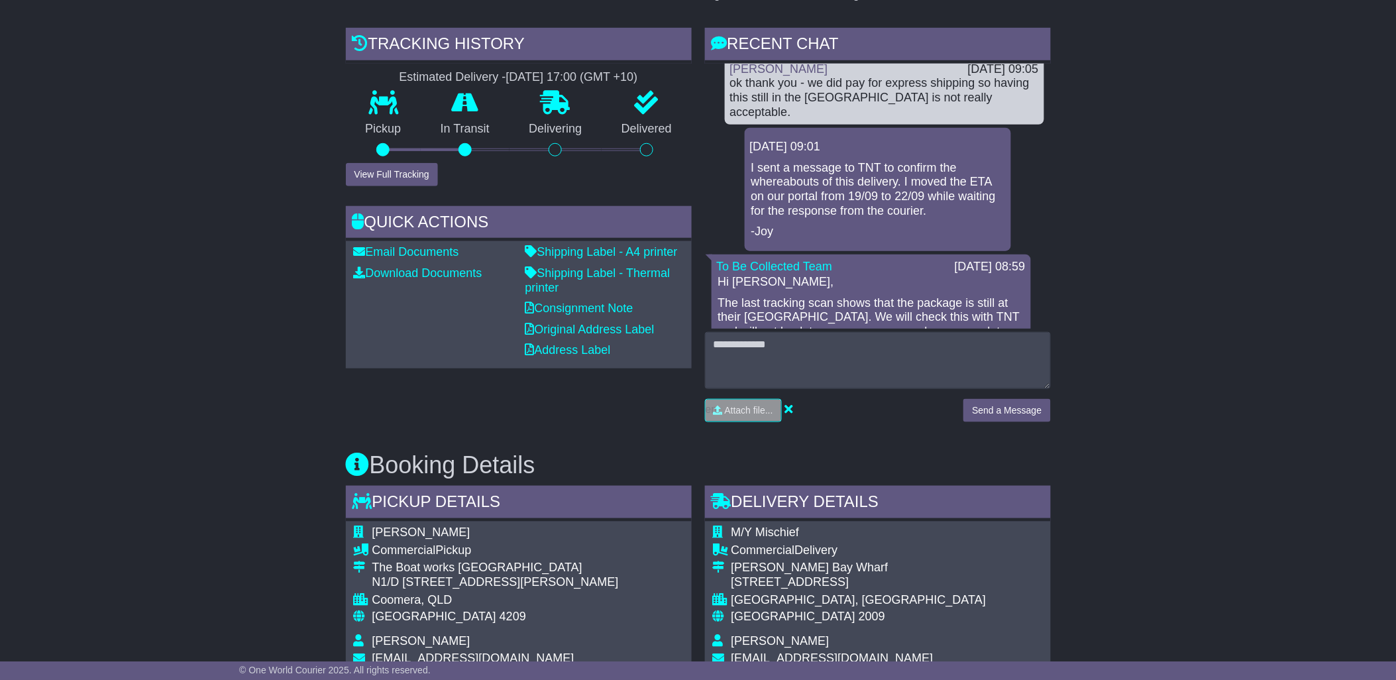
scroll to position [0, 0]
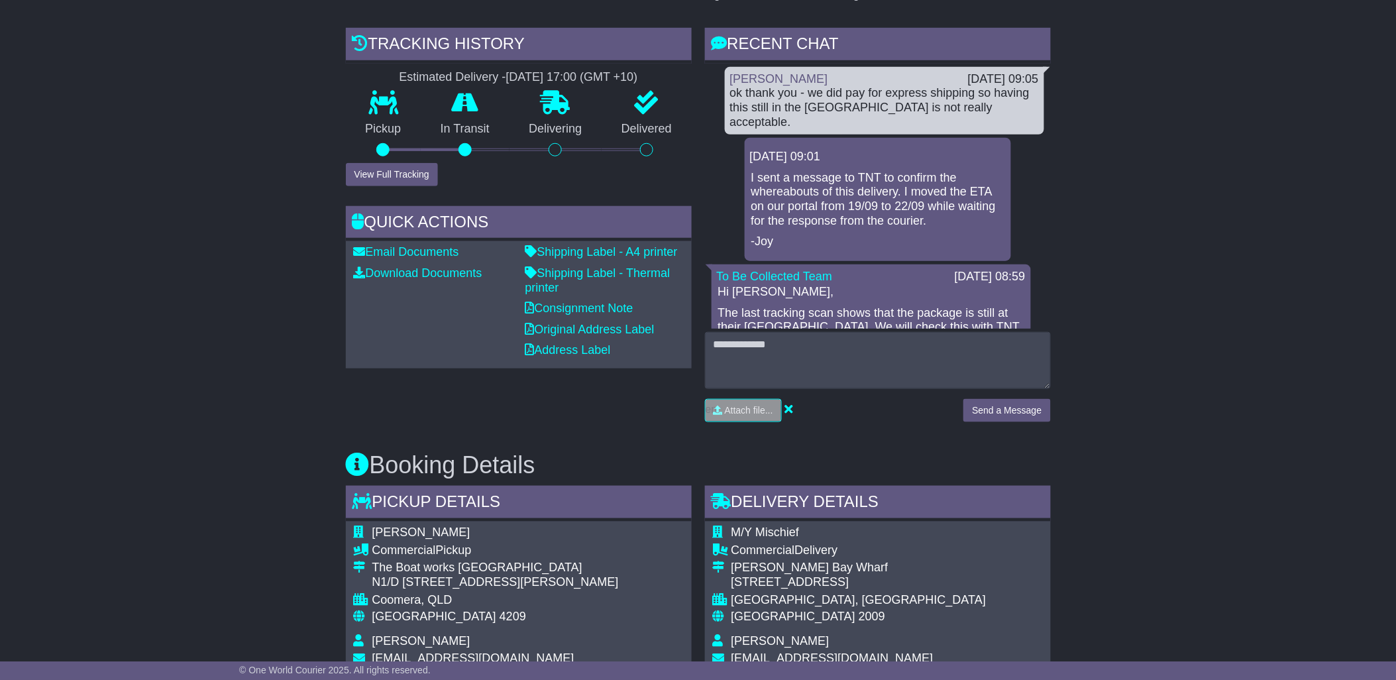
drag, startPoint x: 186, startPoint y: 211, endPoint x: 228, endPoint y: 11, distance: 203.9
click at [186, 209] on div "Email Download Tracking Pricing Insurance" at bounding box center [698, 627] width 1396 height 1376
click at [225, 182] on div "Email Download Tracking Pricing Insurance" at bounding box center [698, 627] width 1396 height 1376
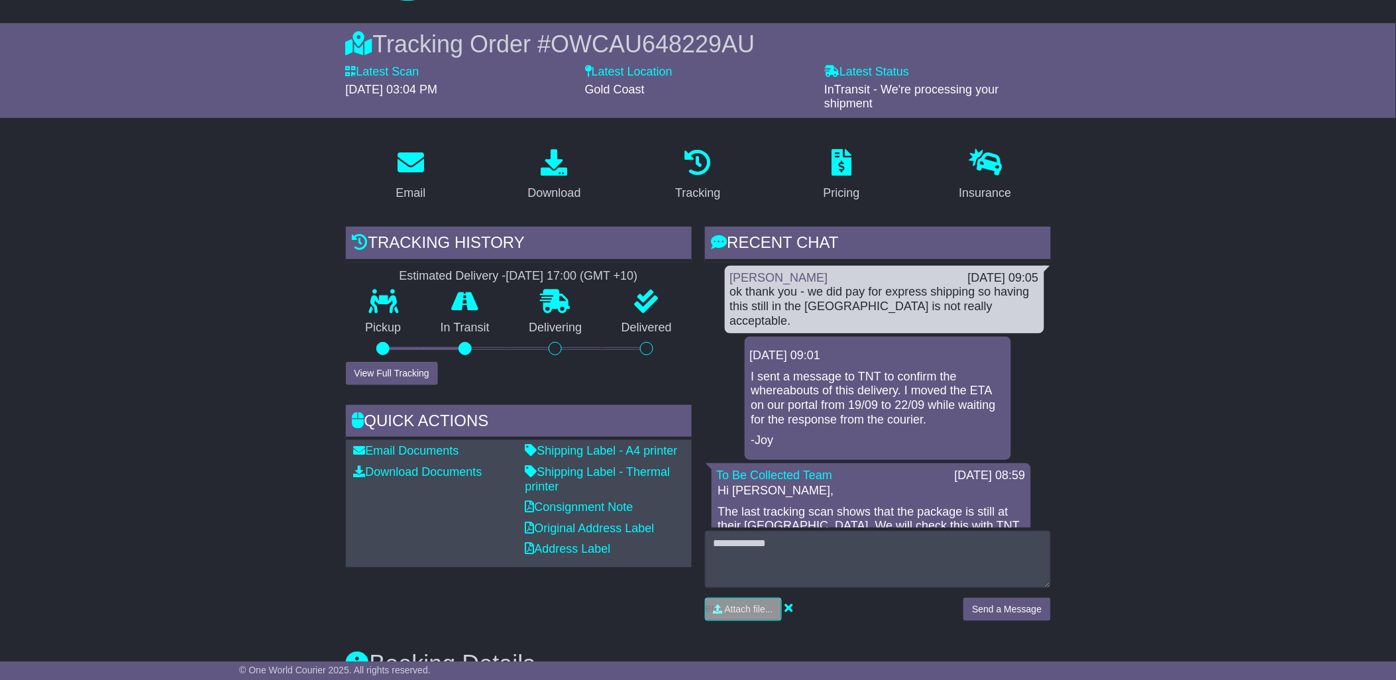
scroll to position [94, 0]
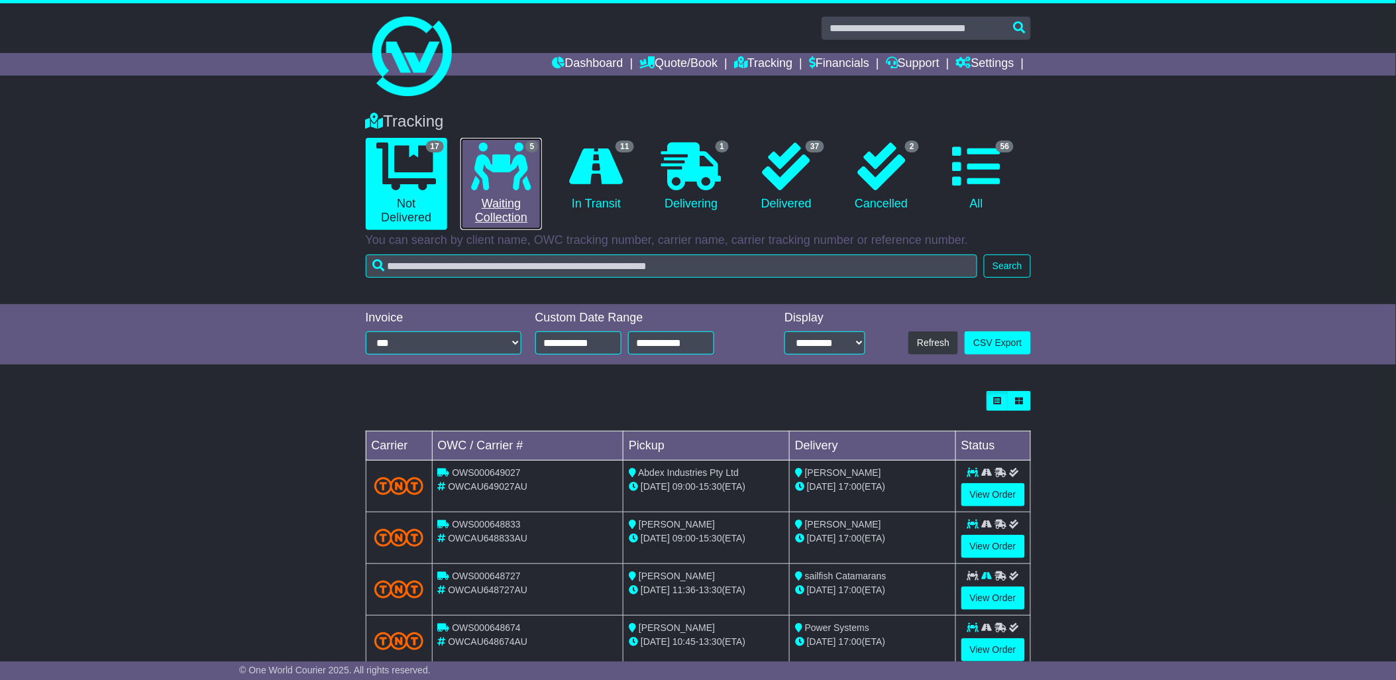
click at [506, 192] on link "5 Waiting Collection" at bounding box center [502, 184] width 82 height 92
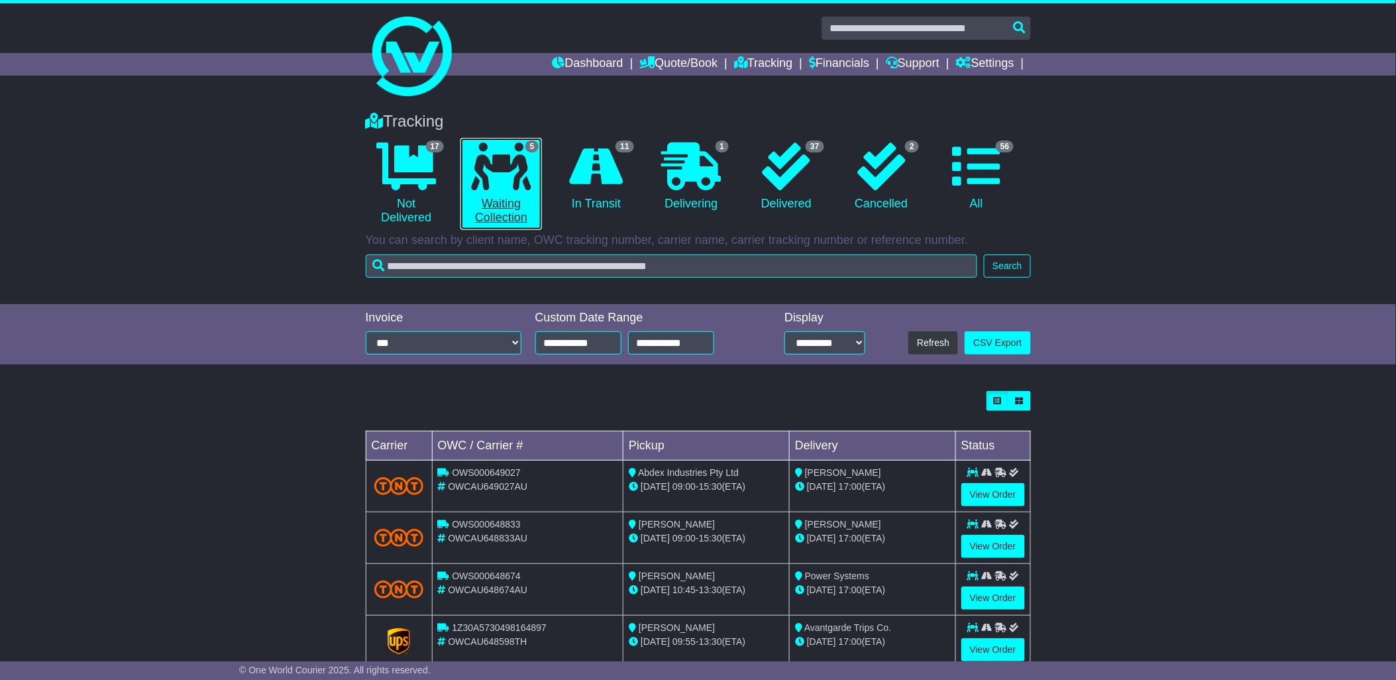
click at [492, 214] on link "5 Waiting Collection" at bounding box center [502, 184] width 82 height 92
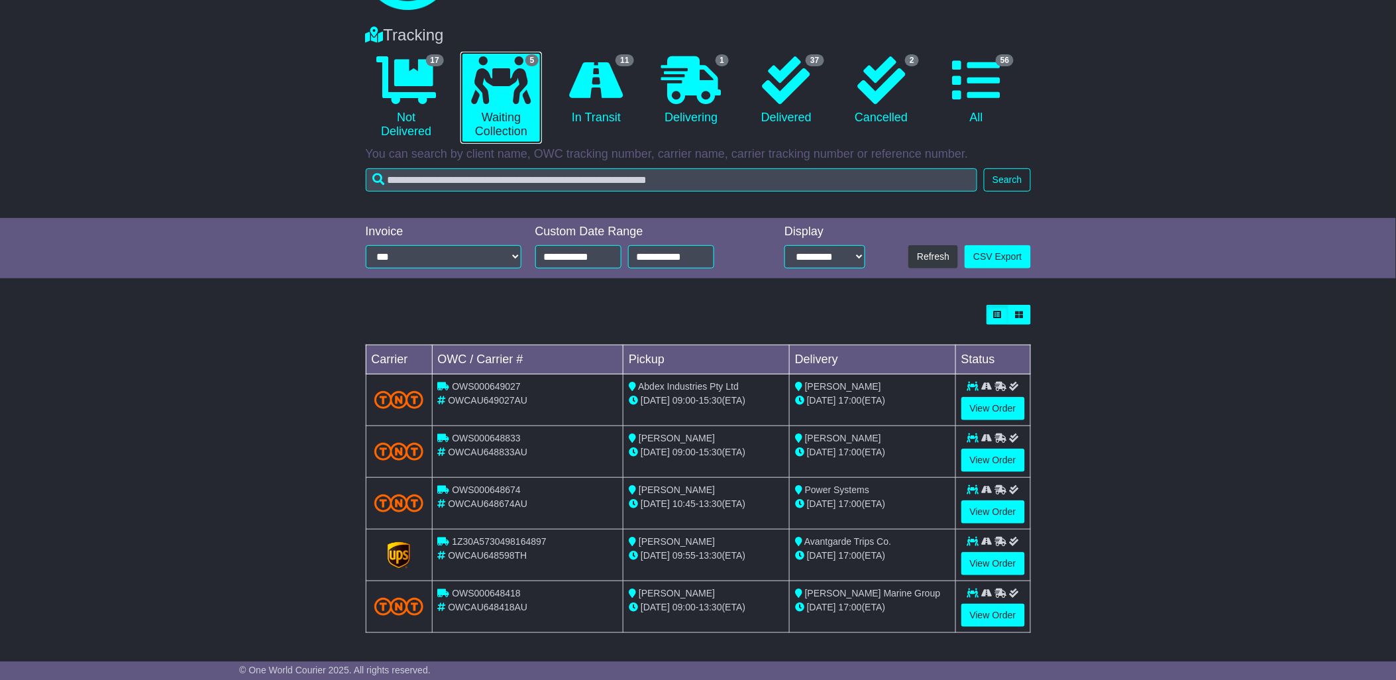
scroll to position [87, 0]
click at [1143, 166] on div "Tracking 17 Not Delivered 5 Waiting Collection 11 In Transit 1 Delivering" at bounding box center [698, 115] width 1396 height 205
click at [924, 113] on li "2 Cancelled" at bounding box center [881, 98] width 95 height 92
click at [900, 107] on link "2 Cancelled" at bounding box center [882, 91] width 82 height 78
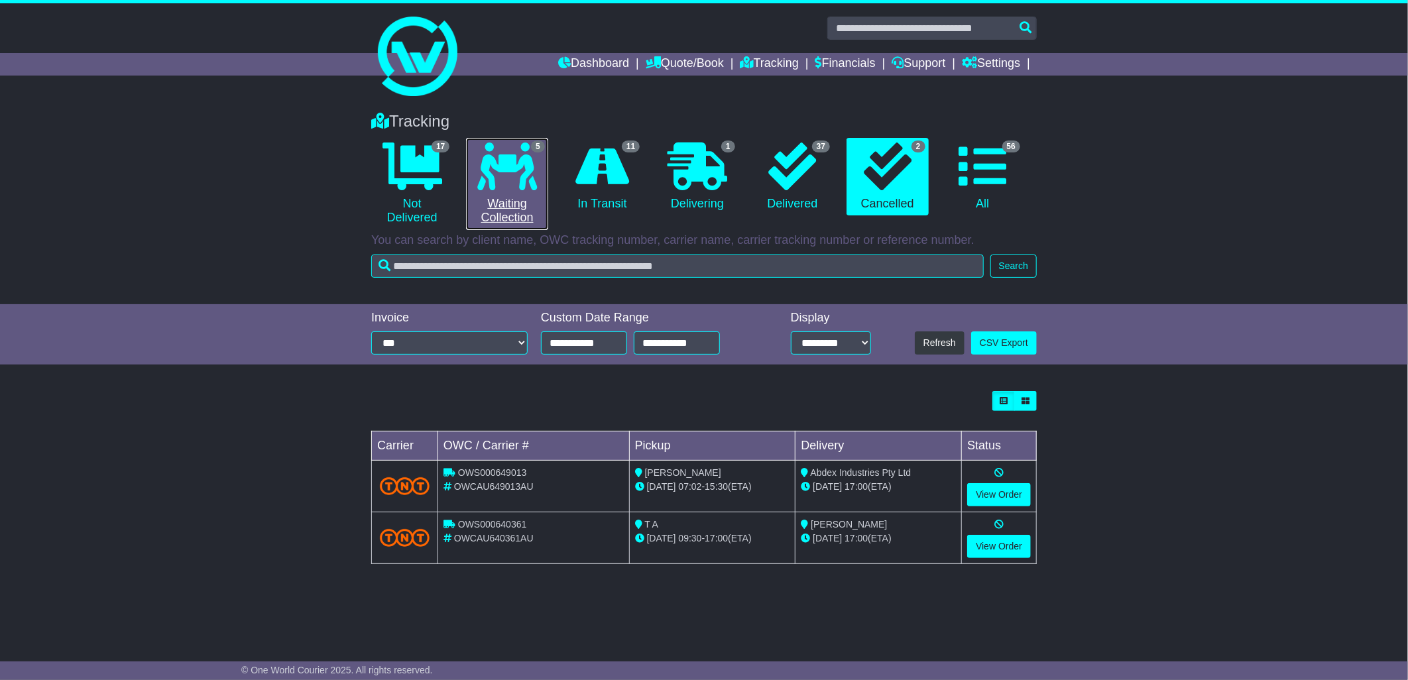
click at [520, 186] on icon at bounding box center [507, 166] width 60 height 48
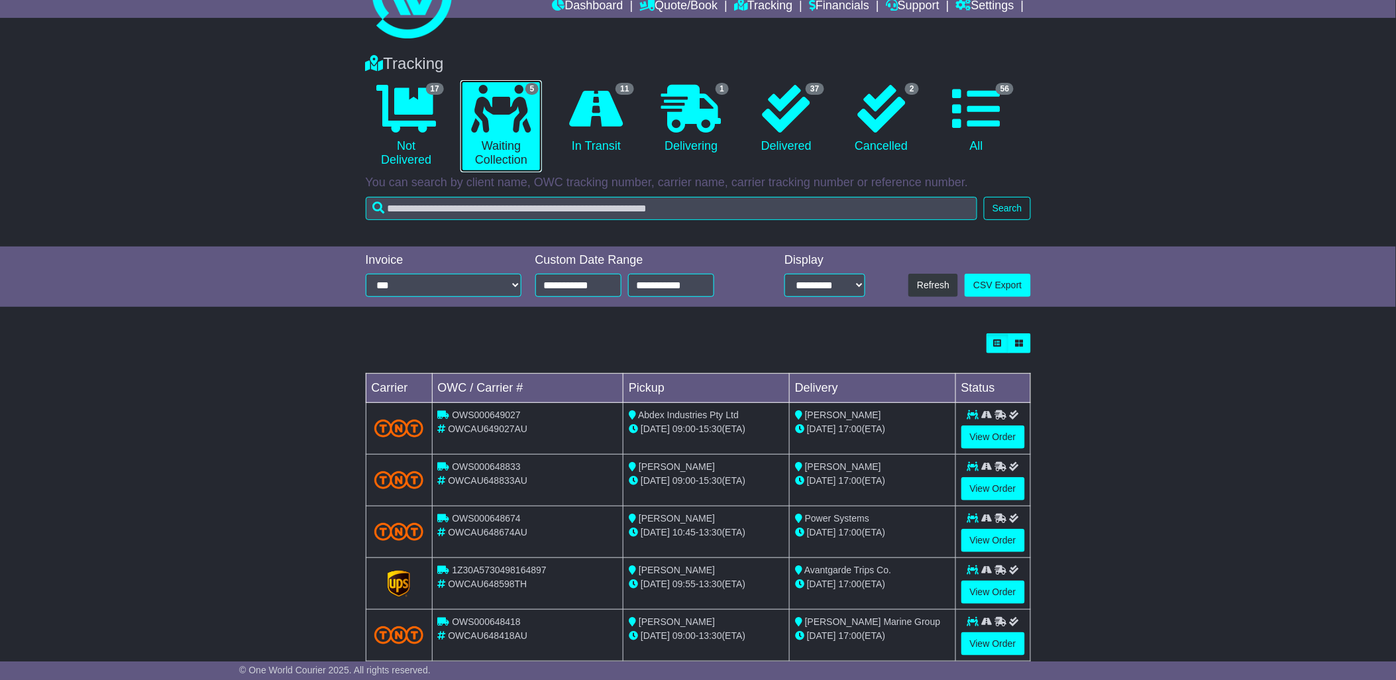
scroll to position [87, 0]
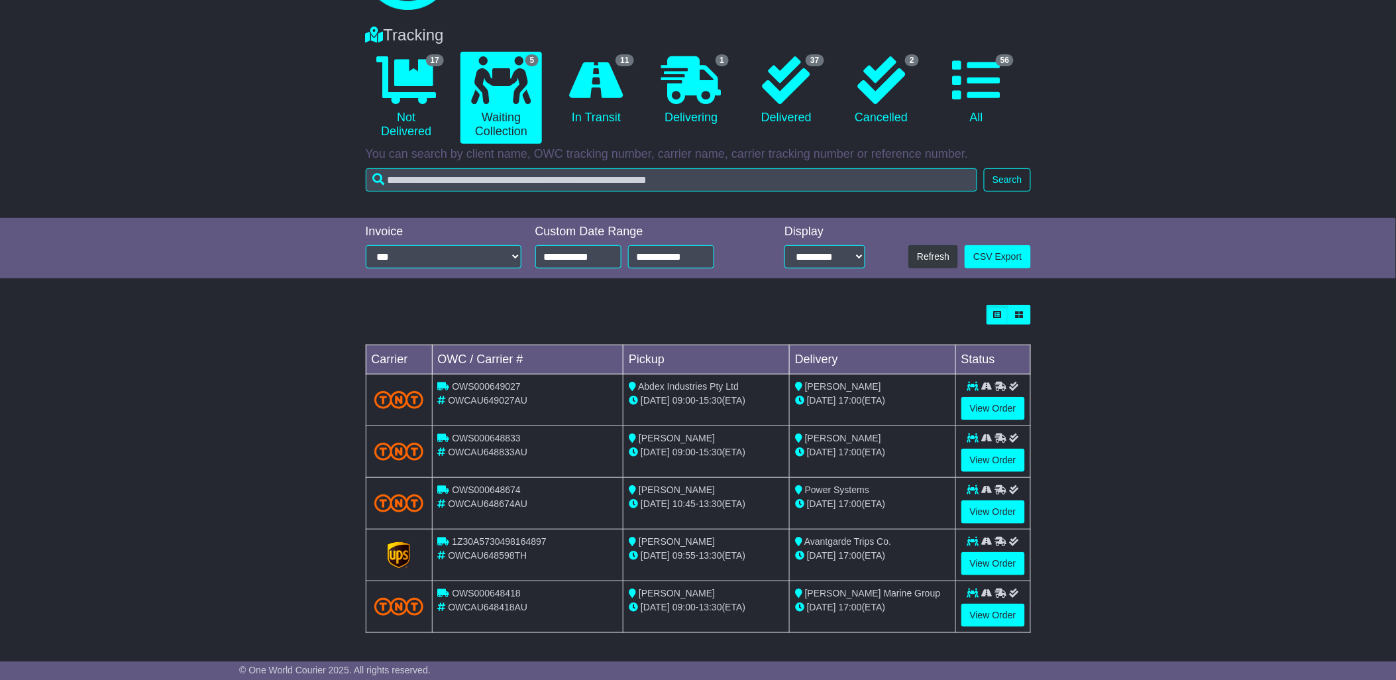
click at [656, 395] on span "22 Sep" at bounding box center [655, 400] width 29 height 11
click at [875, 400] on div "23 Sep 17:00 (ETA)" at bounding box center [872, 401] width 155 height 14
click at [696, 95] on icon at bounding box center [691, 80] width 60 height 48
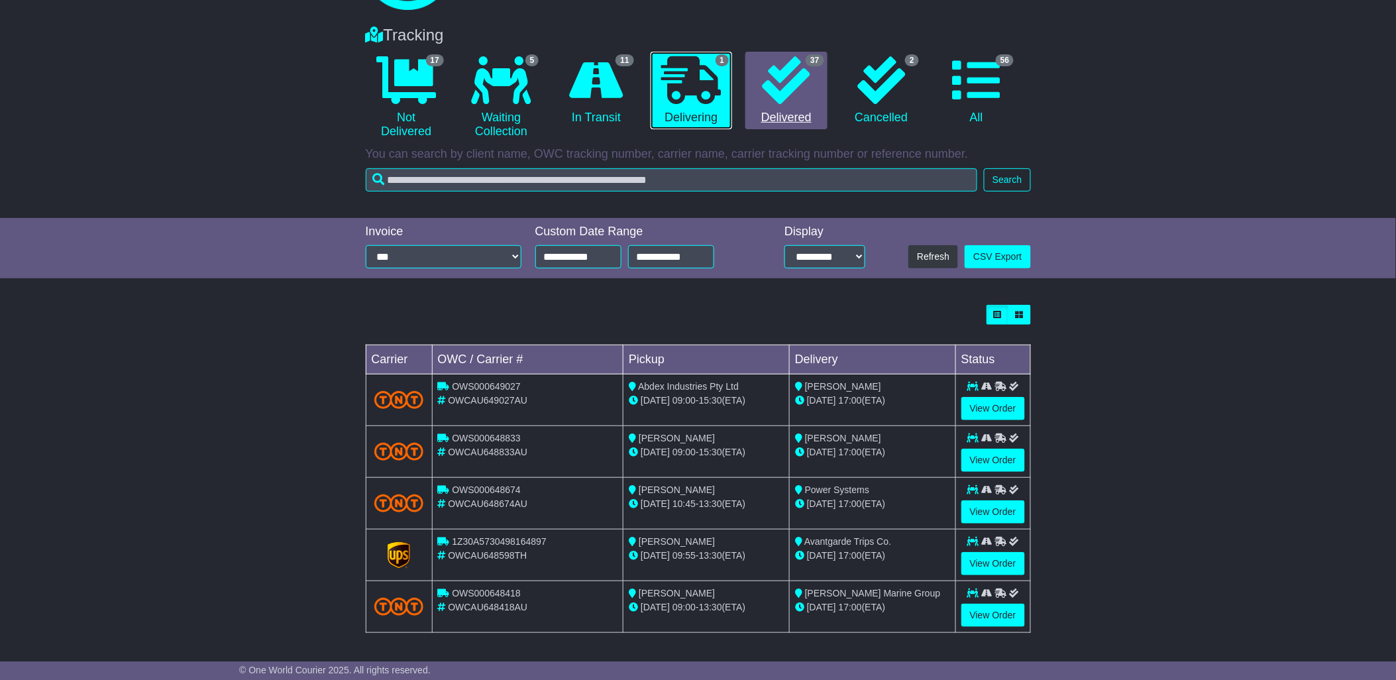
scroll to position [0, 0]
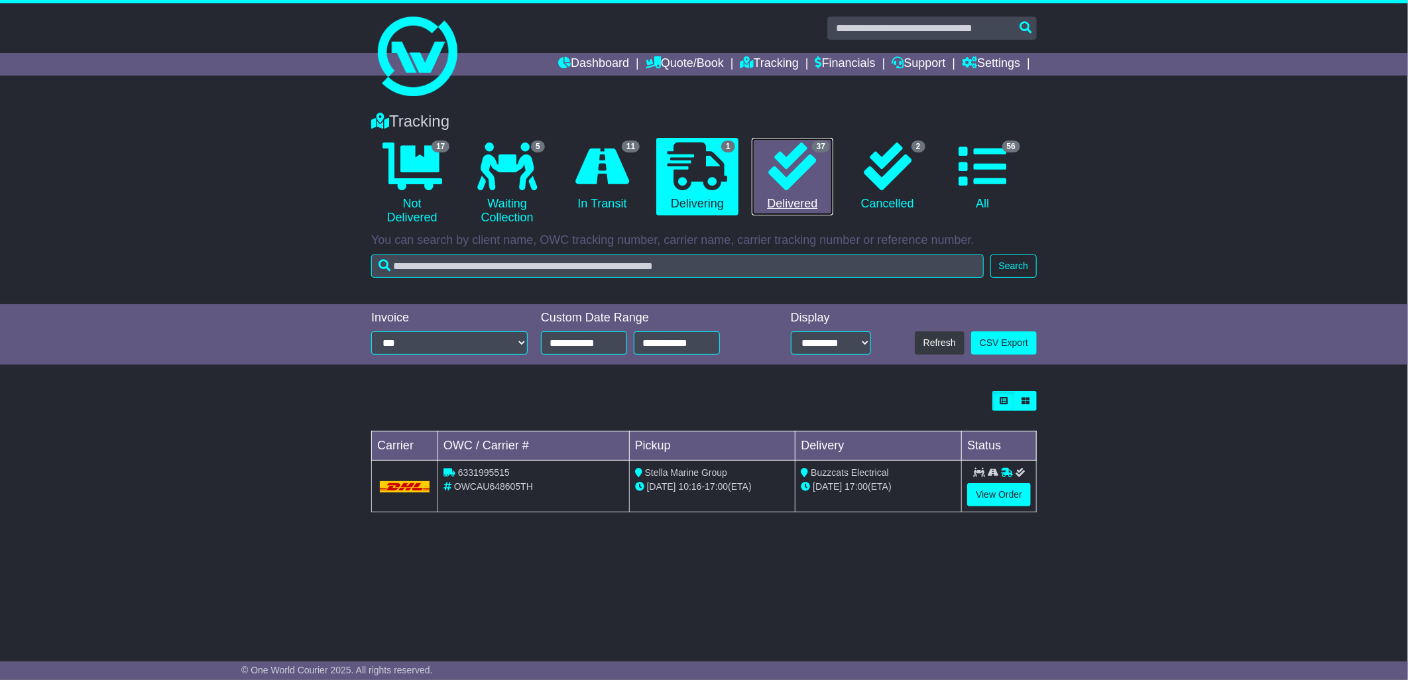
click at [801, 166] on icon at bounding box center [792, 166] width 48 height 48
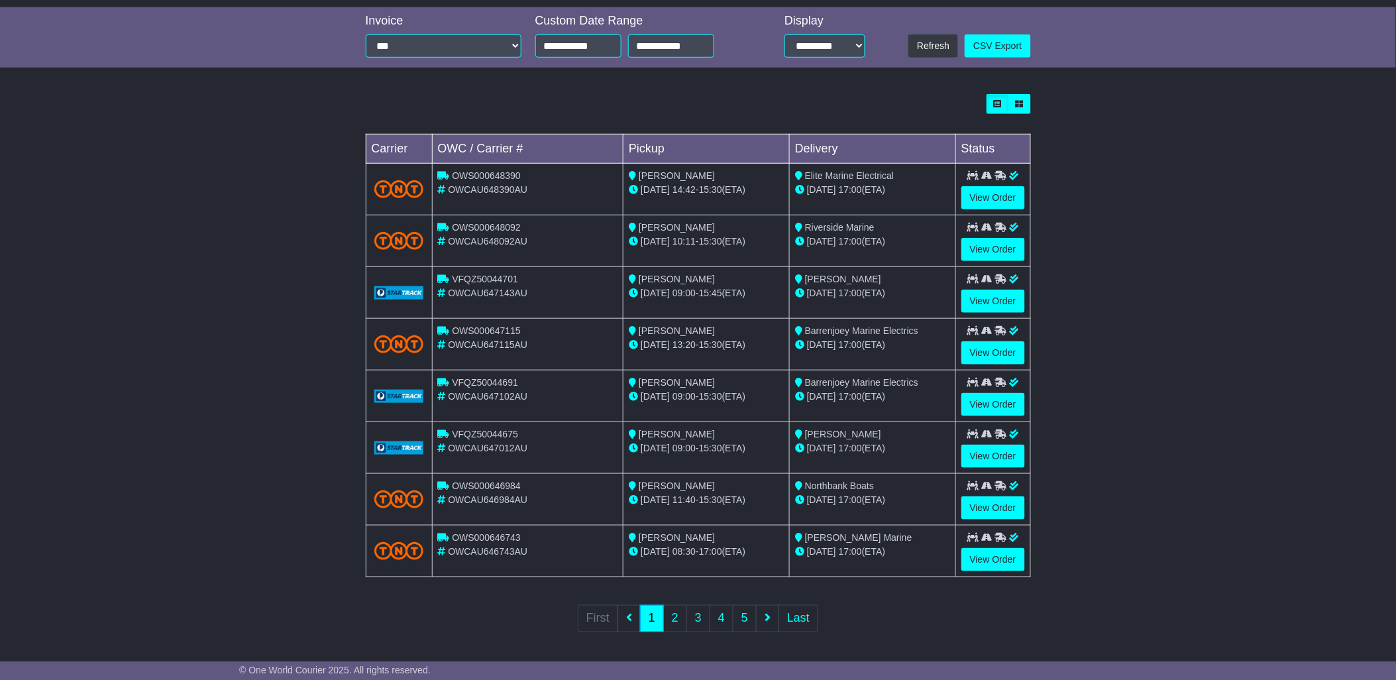
scroll to position [300, 0]
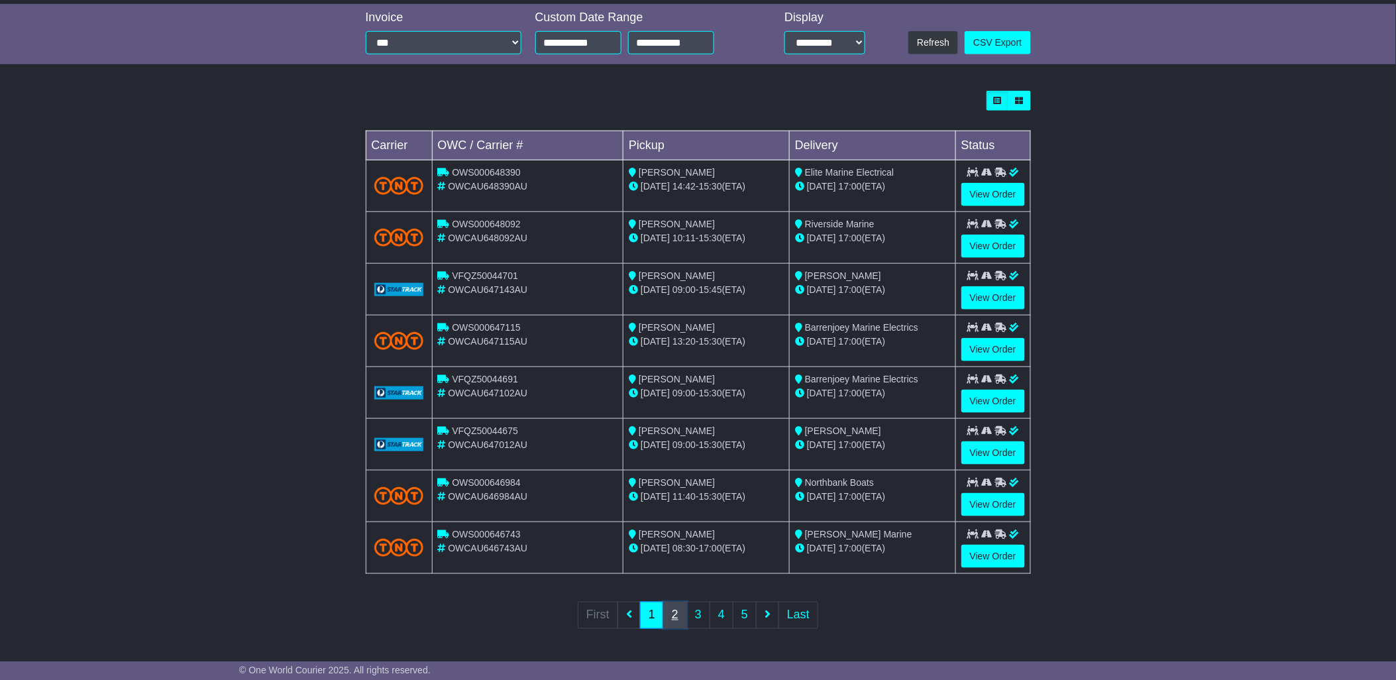
click at [679, 618] on link "2" at bounding box center [675, 615] width 24 height 27
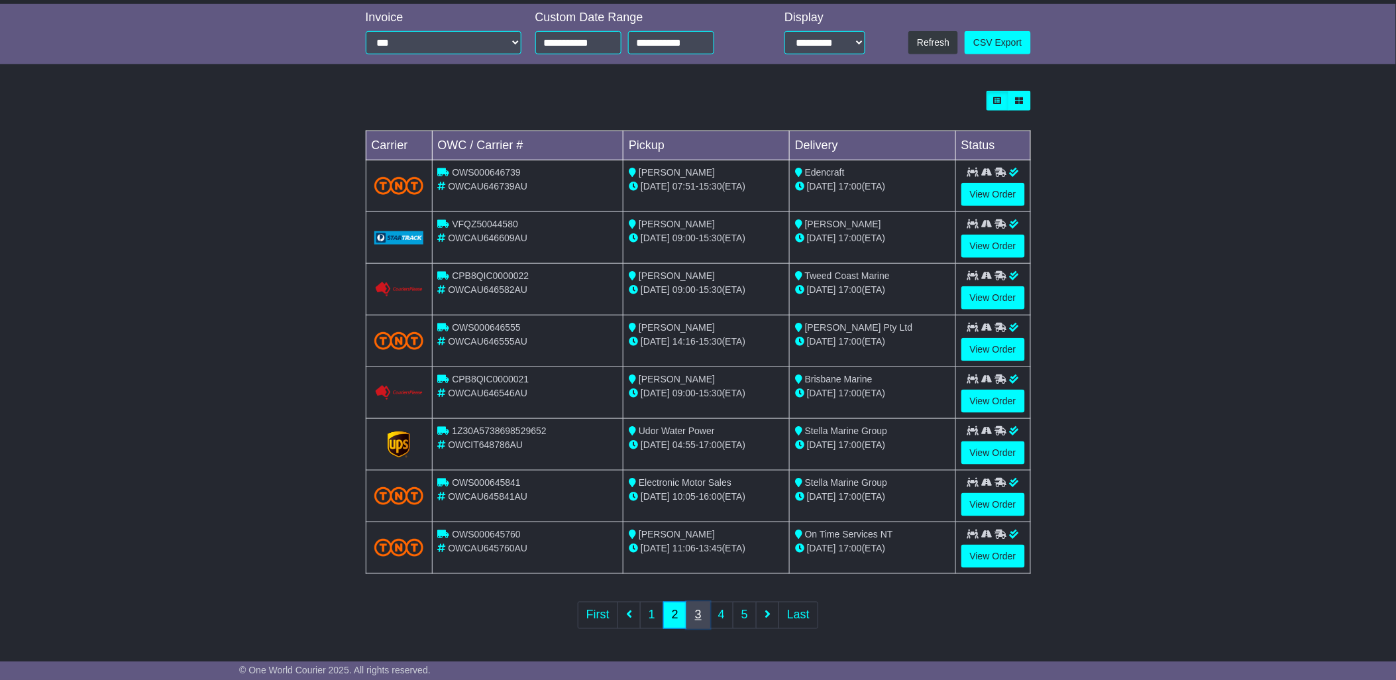
click at [701, 618] on link "3" at bounding box center [699, 615] width 24 height 27
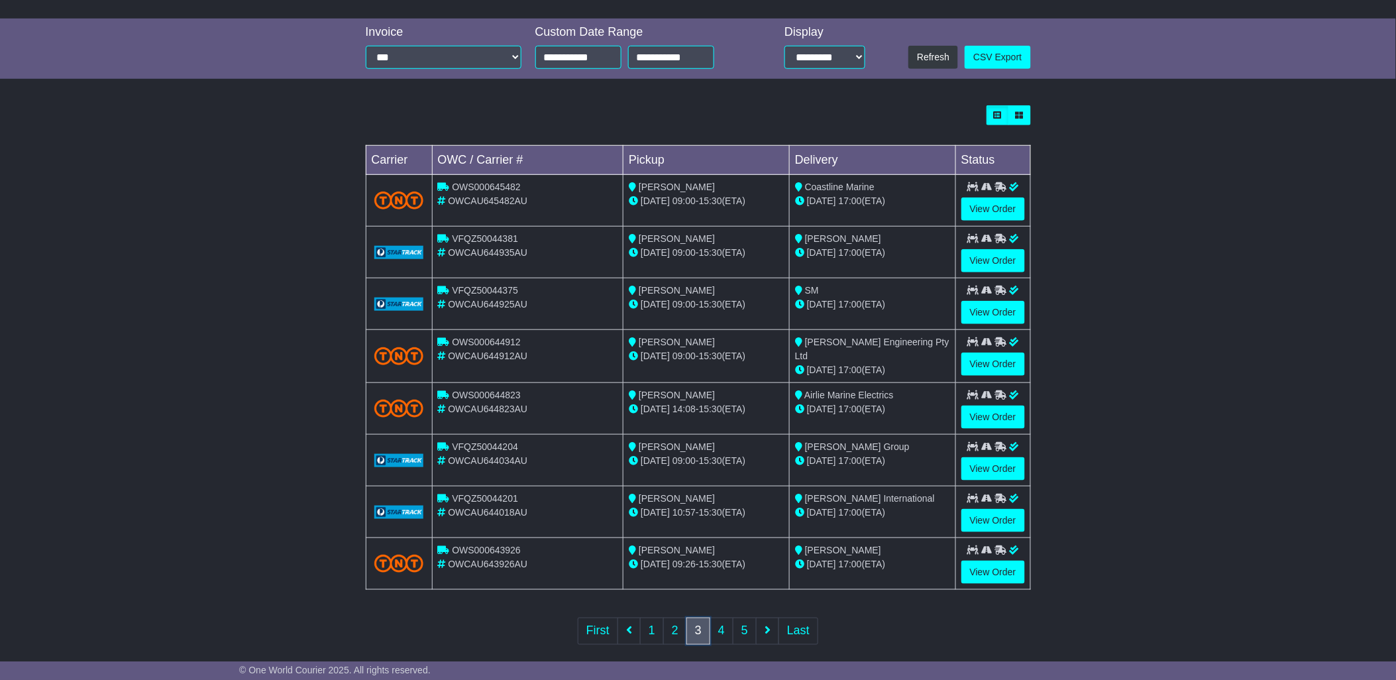
scroll to position [286, 0]
click at [873, 338] on span "Veith Engineering Pty Ltd" at bounding box center [872, 348] width 154 height 25
click at [910, 341] on div "Veith Engineering Pty Ltd" at bounding box center [872, 349] width 155 height 28
drag, startPoint x: 909, startPoint y: 341, endPoint x: 844, endPoint y: 352, distance: 66.5
click at [844, 352] on td "Veith Engineering Pty Ltd 16 Sep 17:00 (ETA)" at bounding box center [872, 355] width 166 height 53
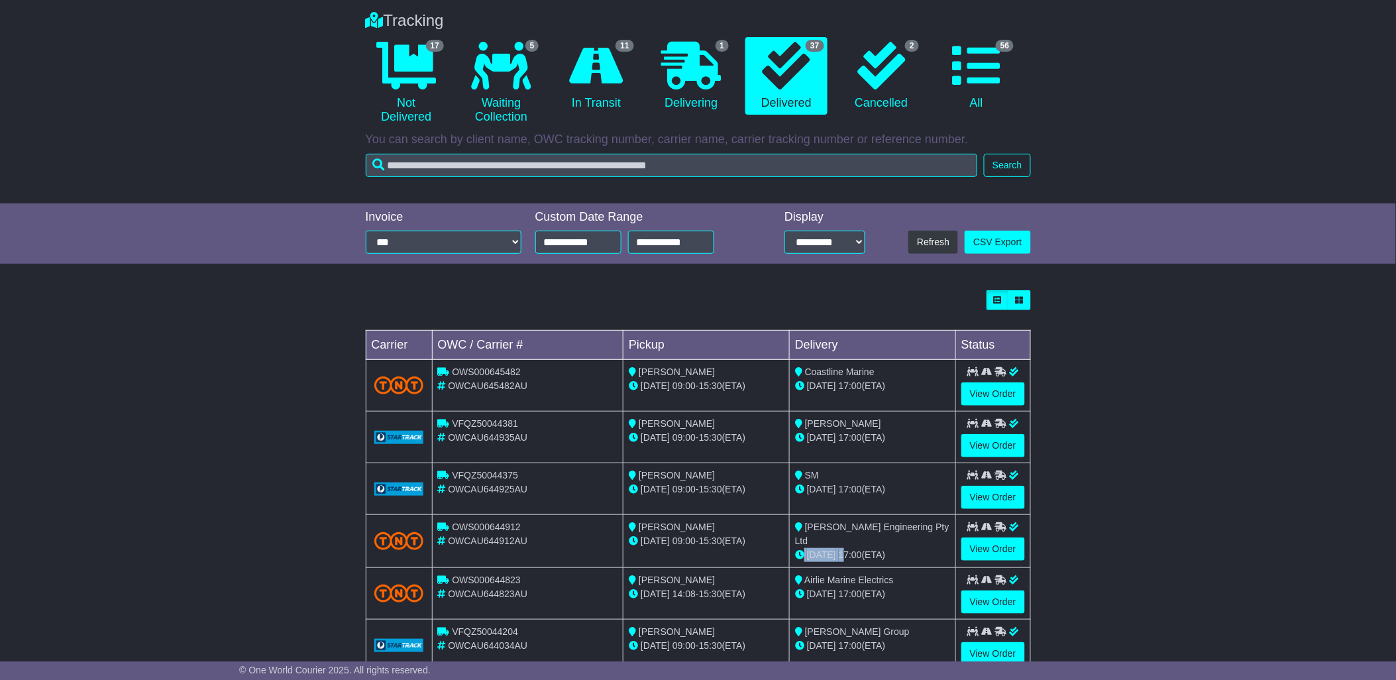
scroll to position [86, 0]
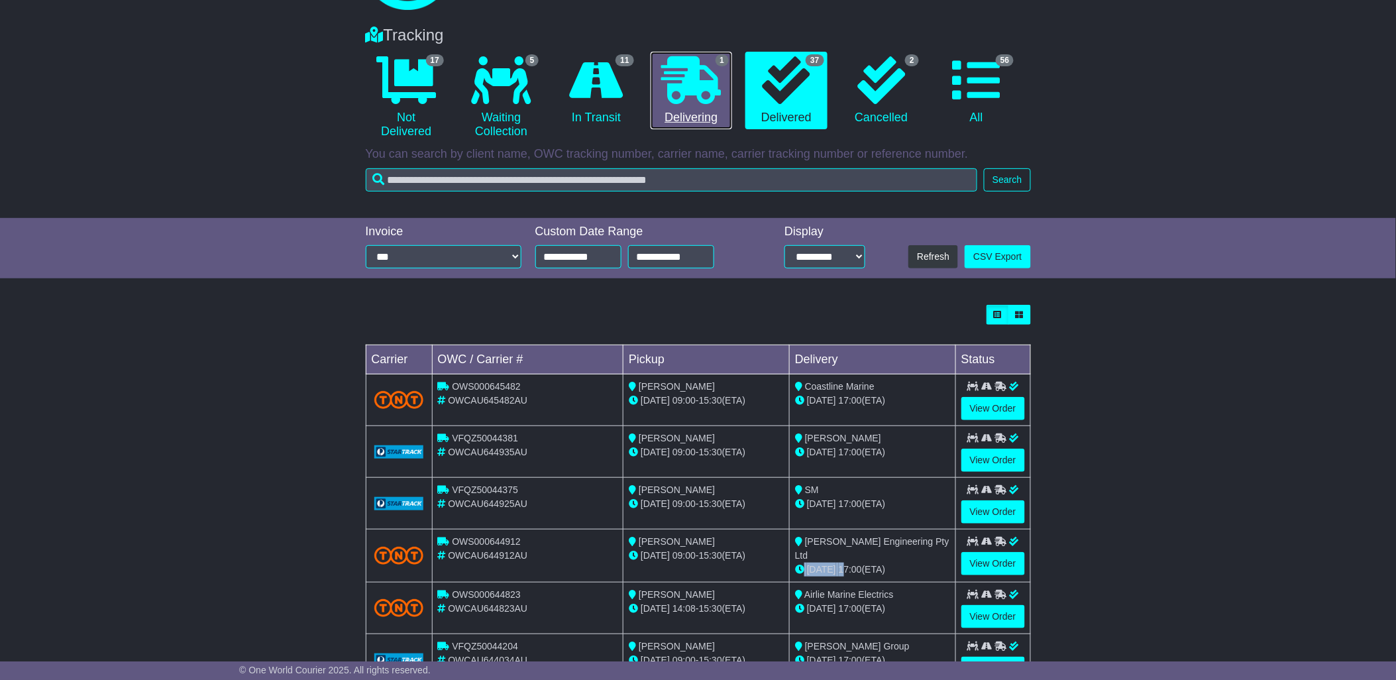
click at [697, 97] on icon at bounding box center [691, 80] width 60 height 48
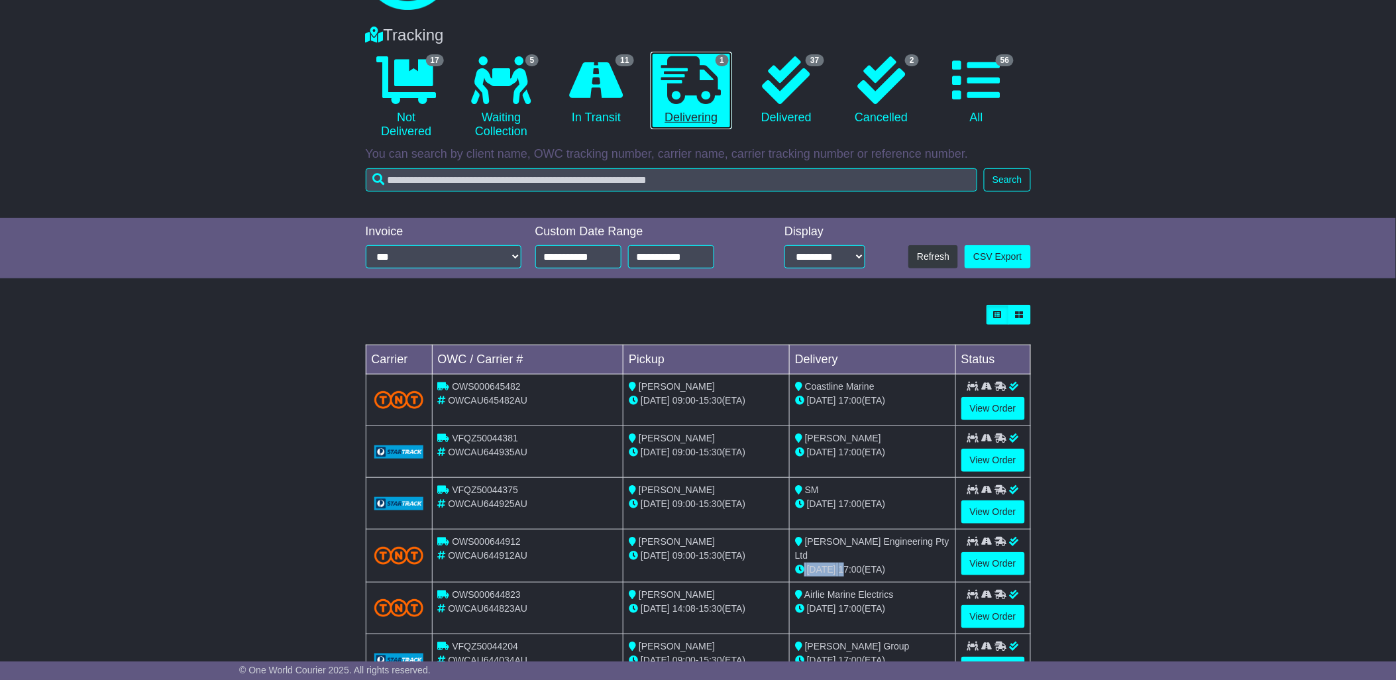
scroll to position [0, 0]
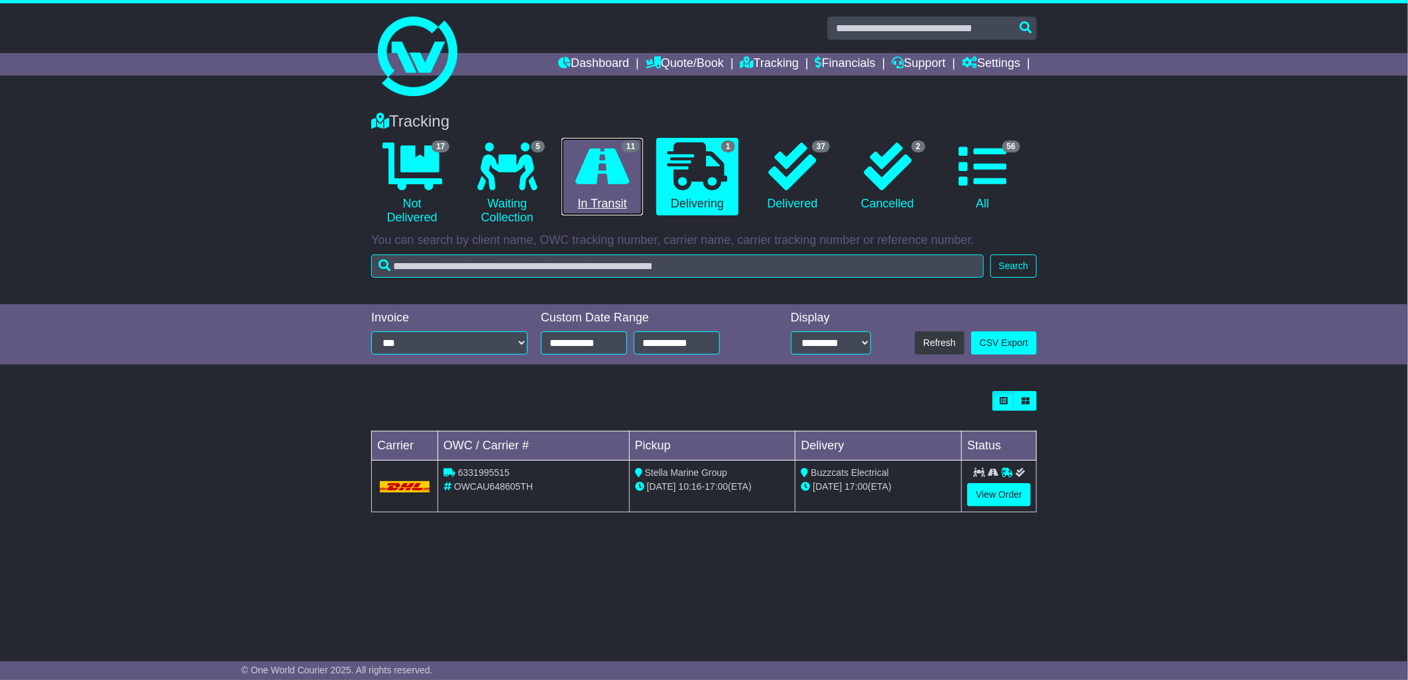
click at [624, 175] on icon at bounding box center [602, 166] width 54 height 48
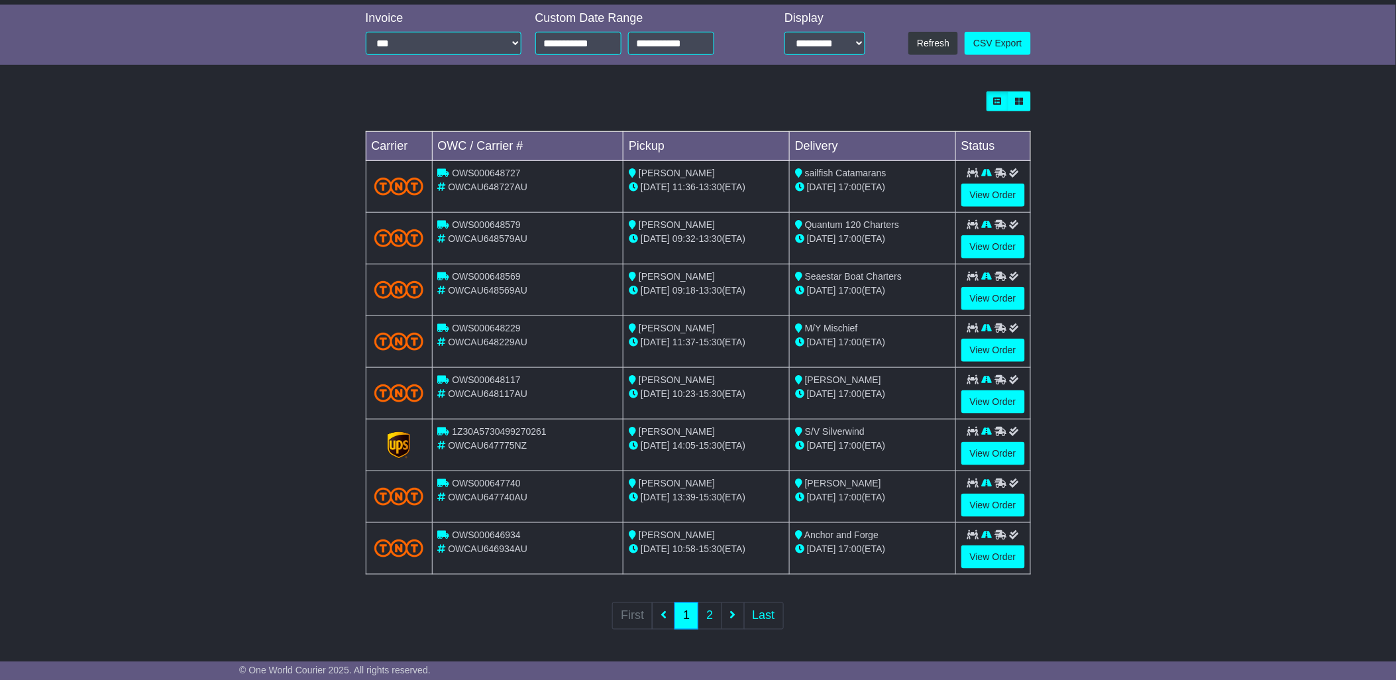
scroll to position [300, 0]
click at [1155, 300] on div "Loading... No bookings found Carrier OWC / Carrier # Pickup Delivery Status OWS…" at bounding box center [698, 368] width 1396 height 569
click at [879, 339] on div "22 Sep 17:00 (ETA)" at bounding box center [872, 342] width 155 height 14
click at [989, 346] on link "View Order" at bounding box center [994, 349] width 64 height 23
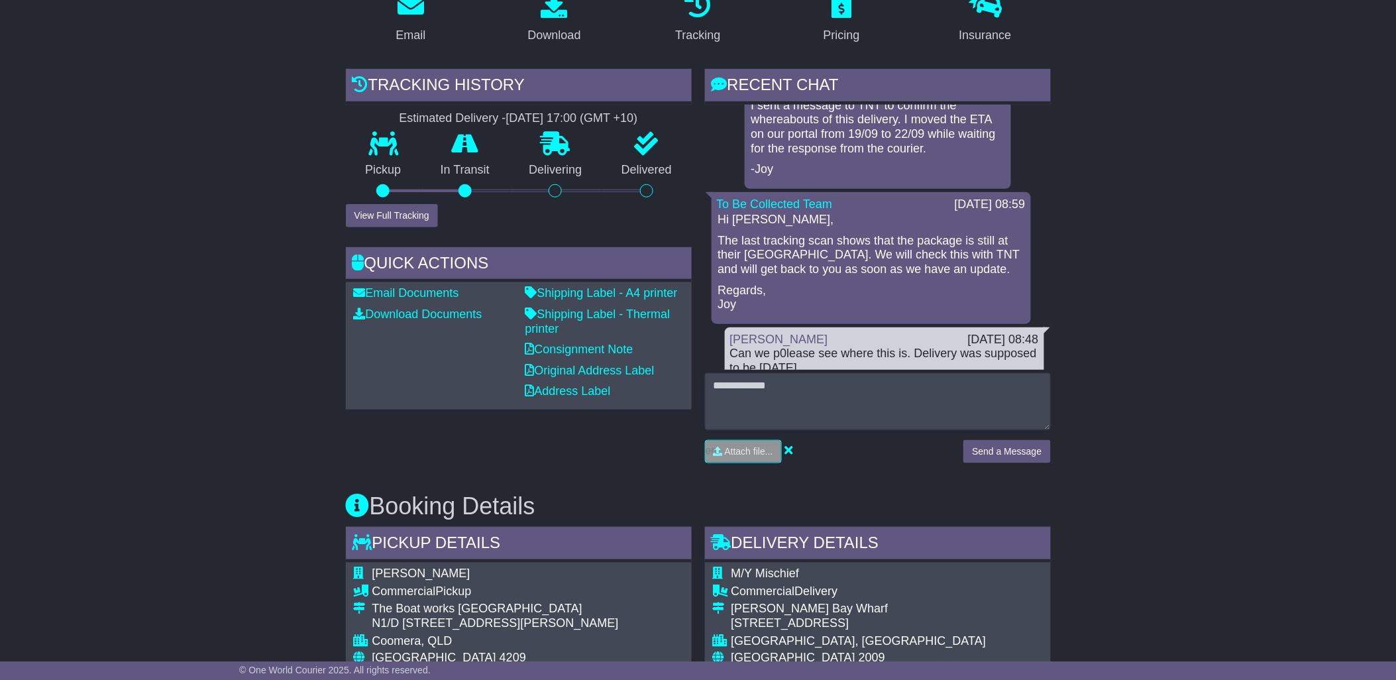
scroll to position [257, 0]
